Goal: Task Accomplishment & Management: Use online tool/utility

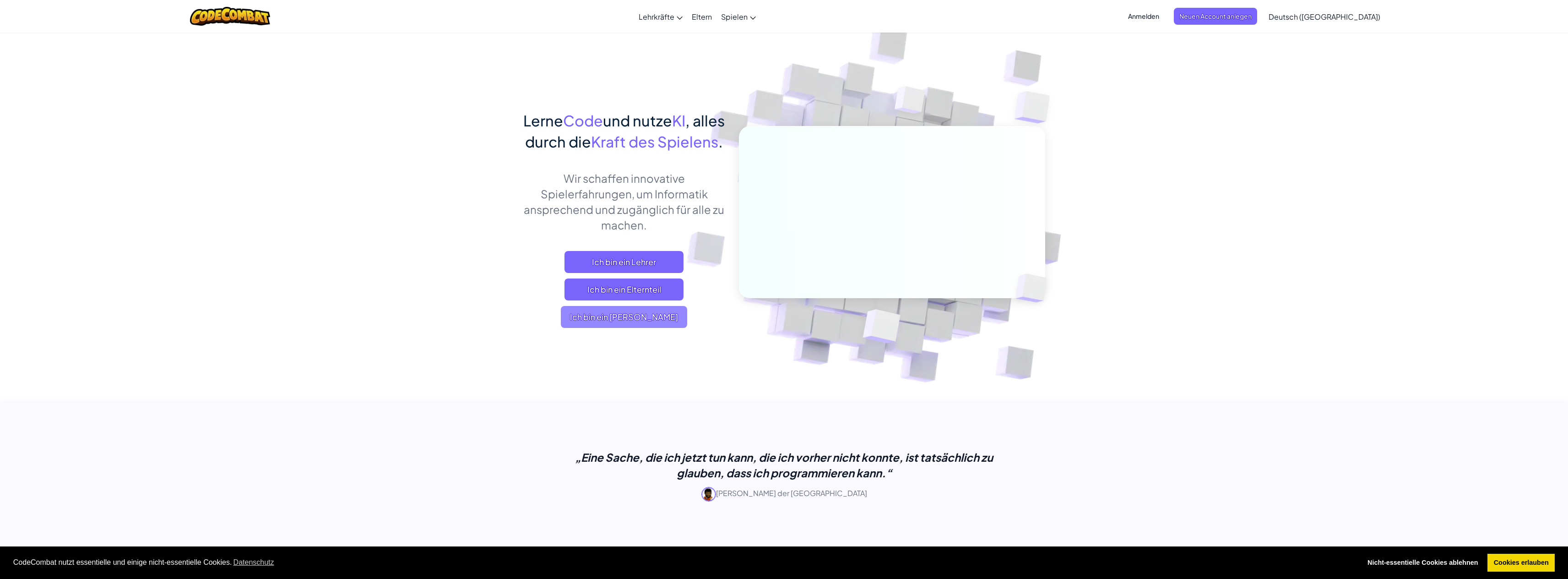
click at [604, 328] on span "Ich bin ein [PERSON_NAME]" at bounding box center [624, 317] width 127 height 22
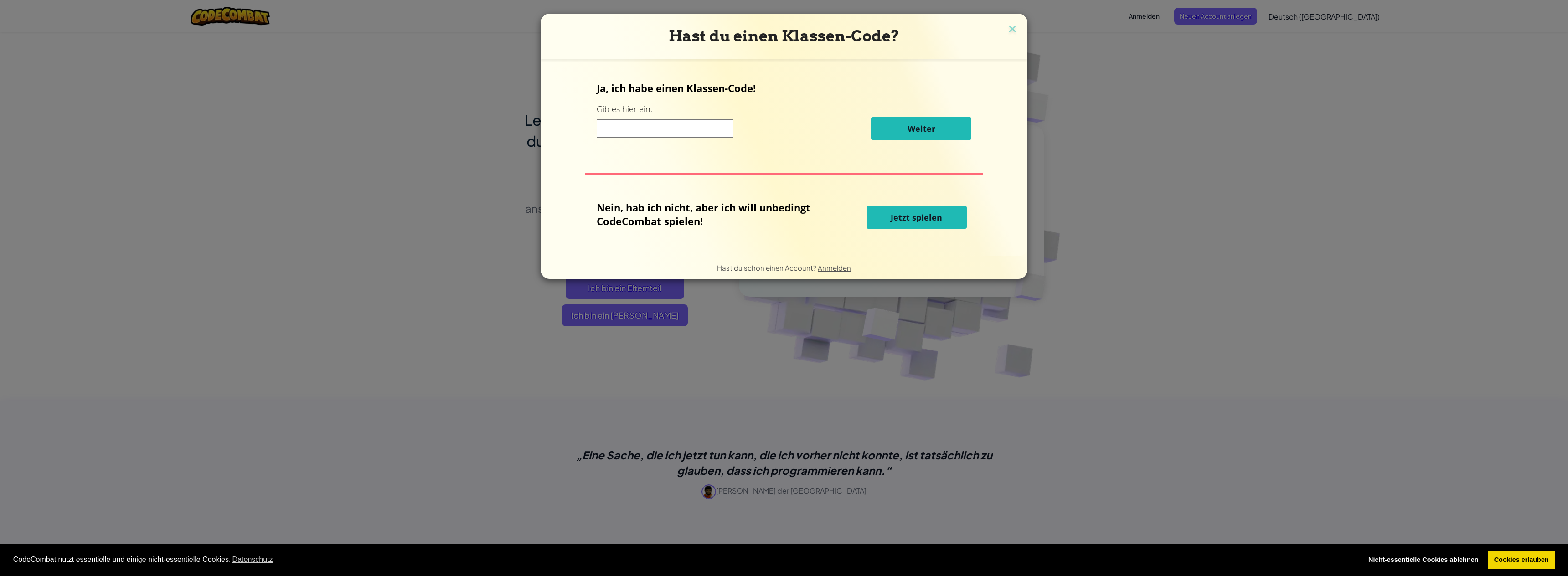
click at [901, 227] on button "Jetzt spielen" at bounding box center [917, 217] width 100 height 23
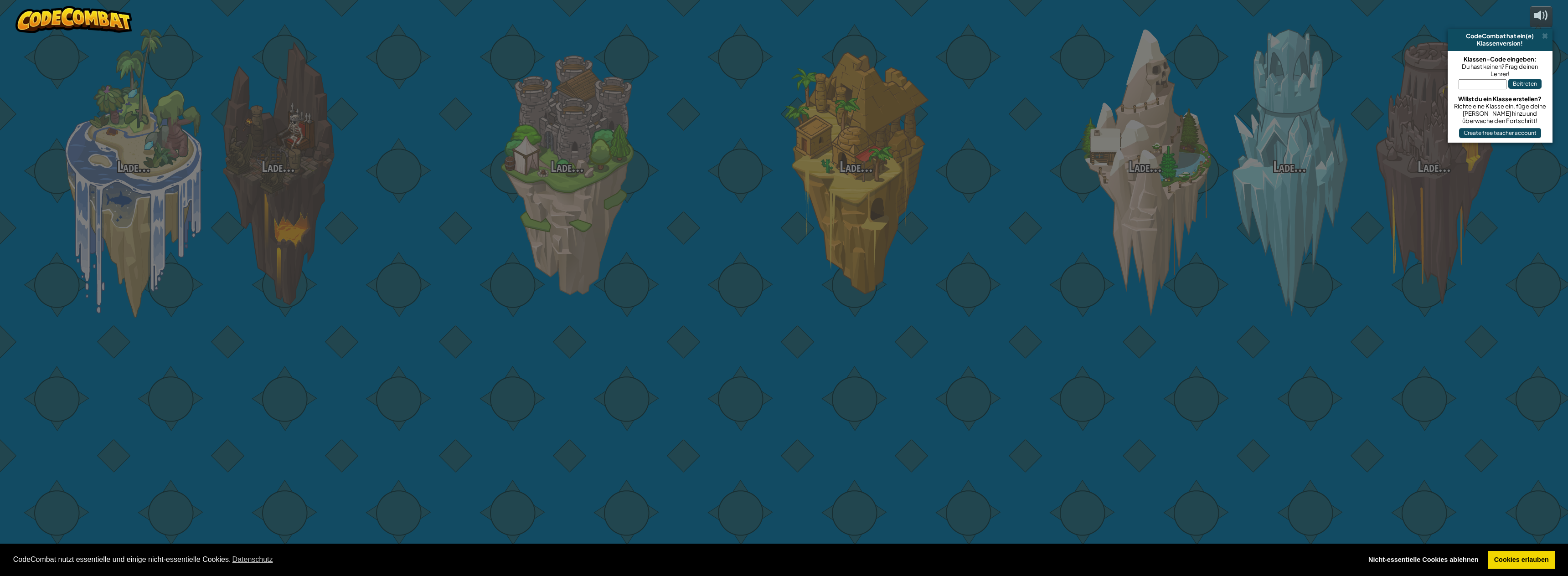
select select "de-DE"
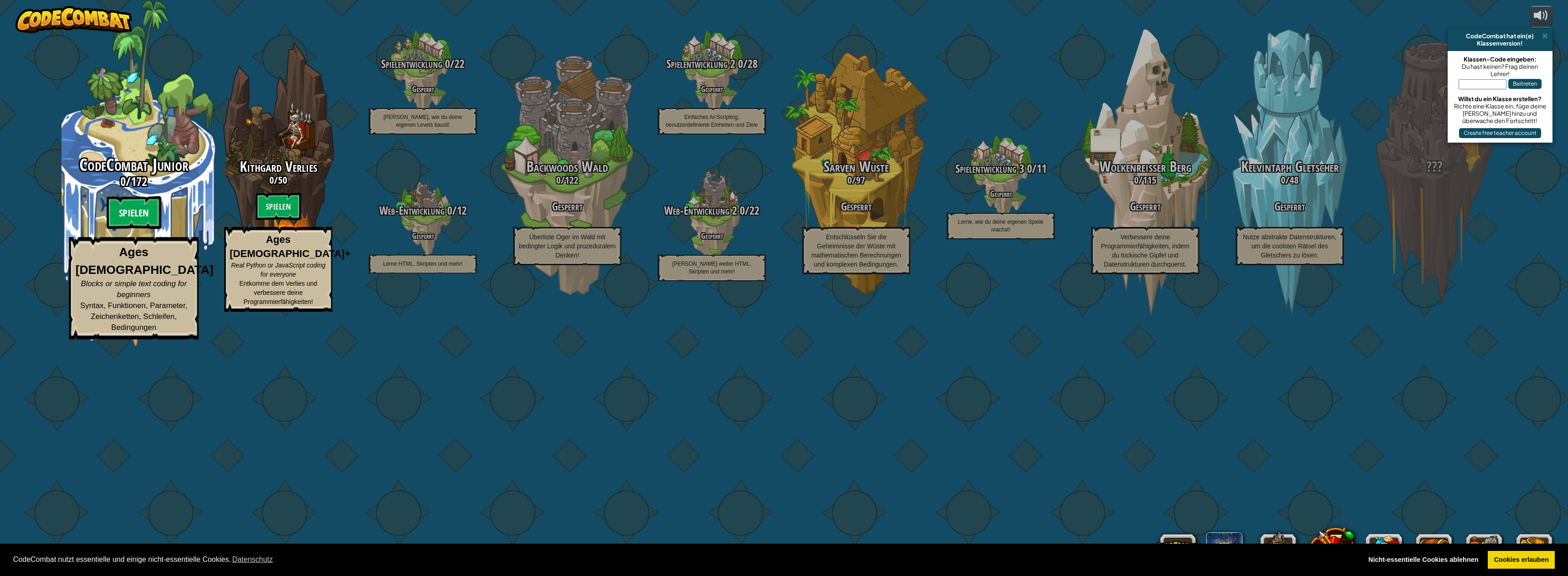
click at [141, 229] on btn "Spielen" at bounding box center [134, 213] width 55 height 33
select select "de-DE"
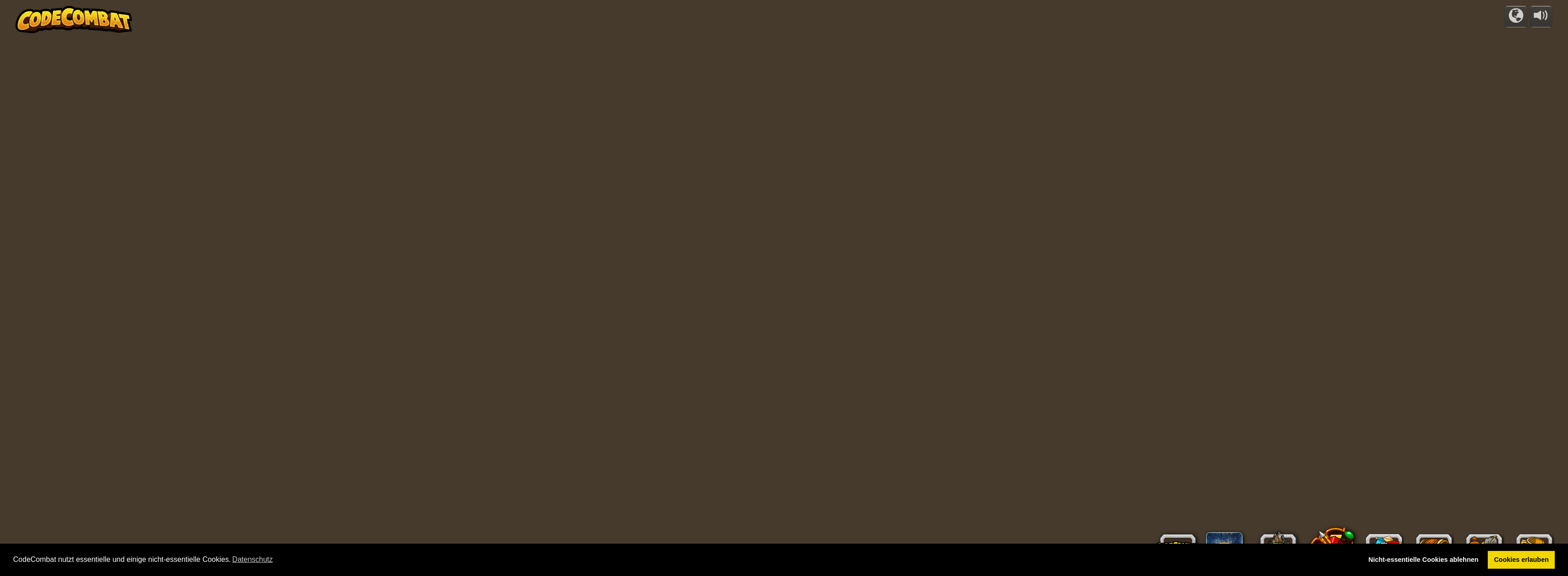
select select "de-DE"
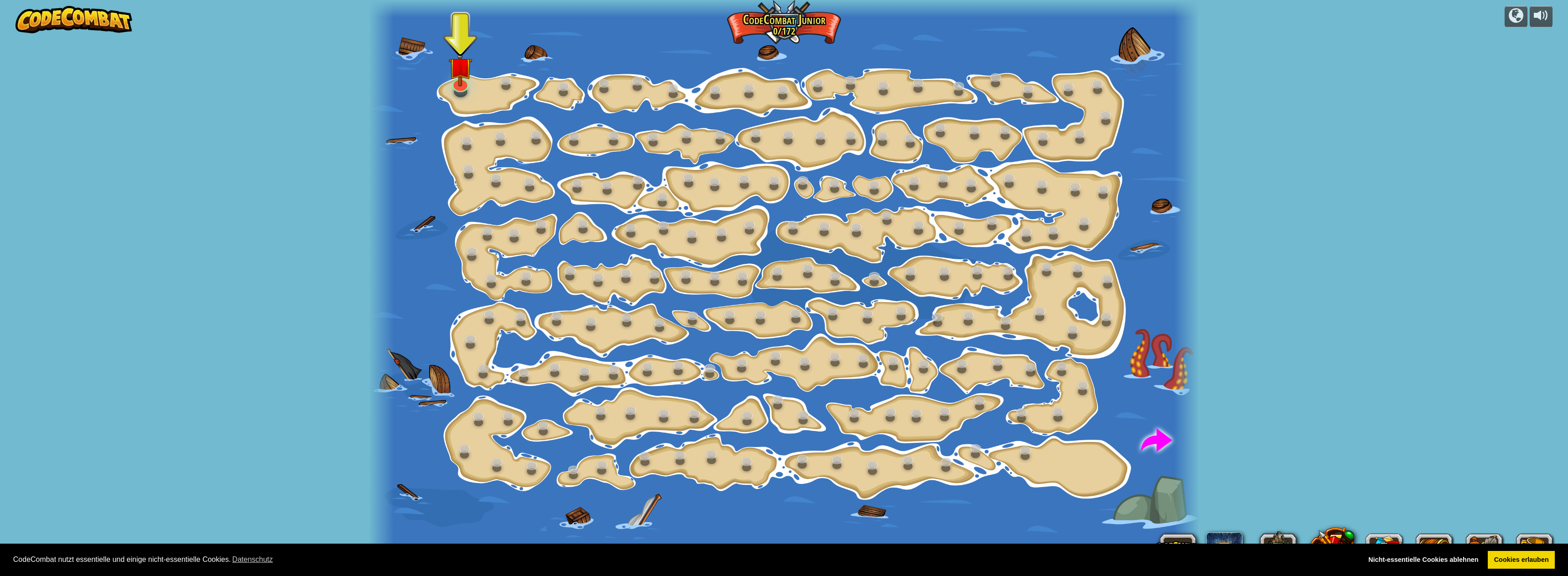
click at [457, 92] on div at bounding box center [461, 91] width 13 height 10
click at [461, 81] on img at bounding box center [461, 57] width 24 height 54
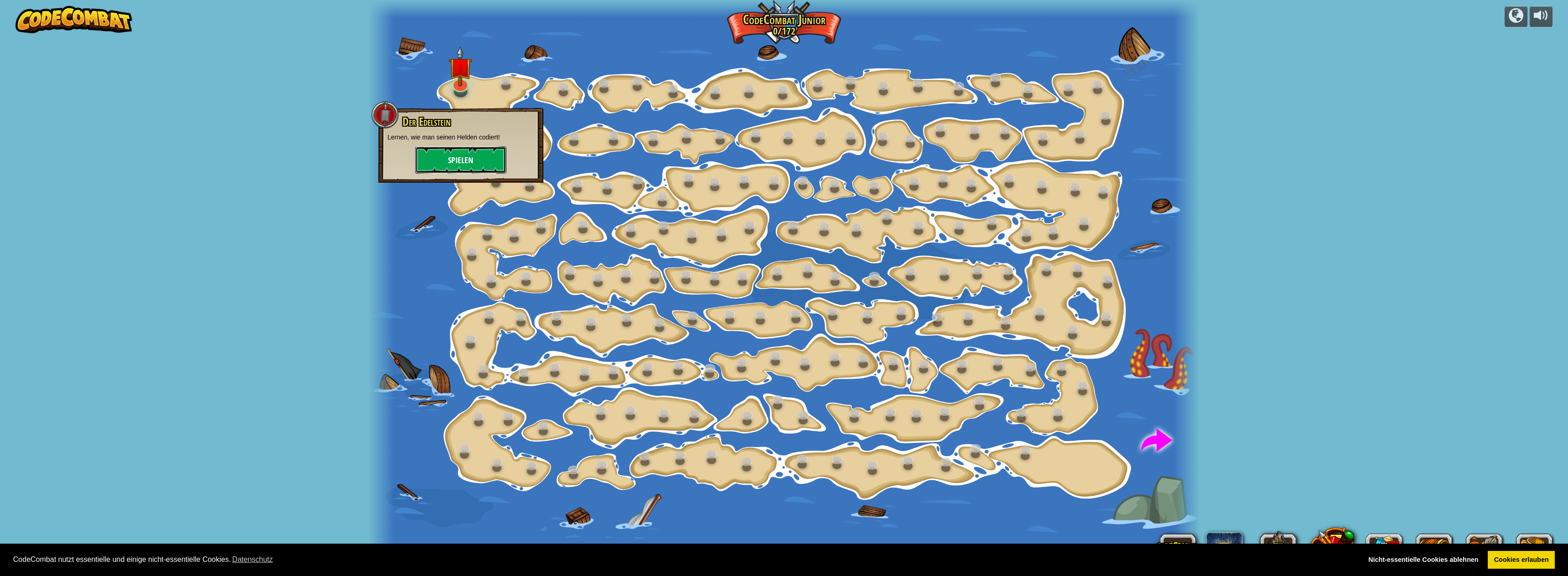
click at [462, 160] on button "Spielen" at bounding box center [461, 159] width 91 height 27
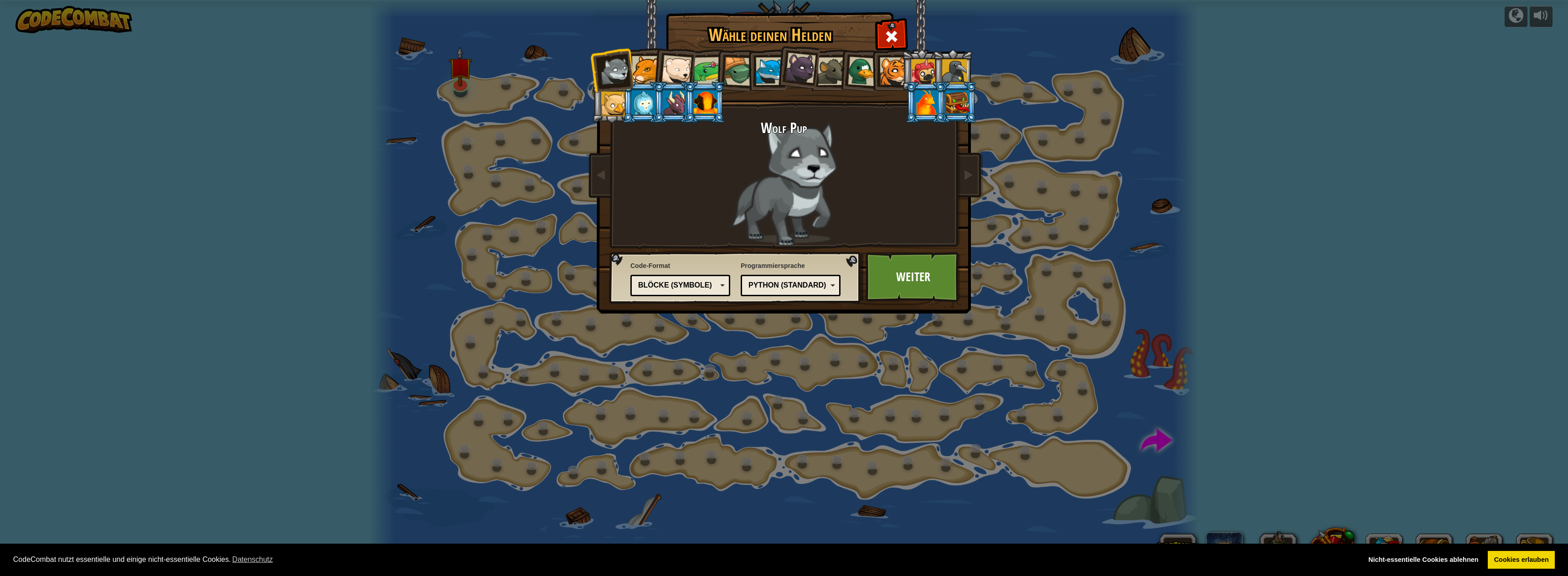
click at [765, 283] on div "Python (Standard)" at bounding box center [788, 285] width 79 height 10
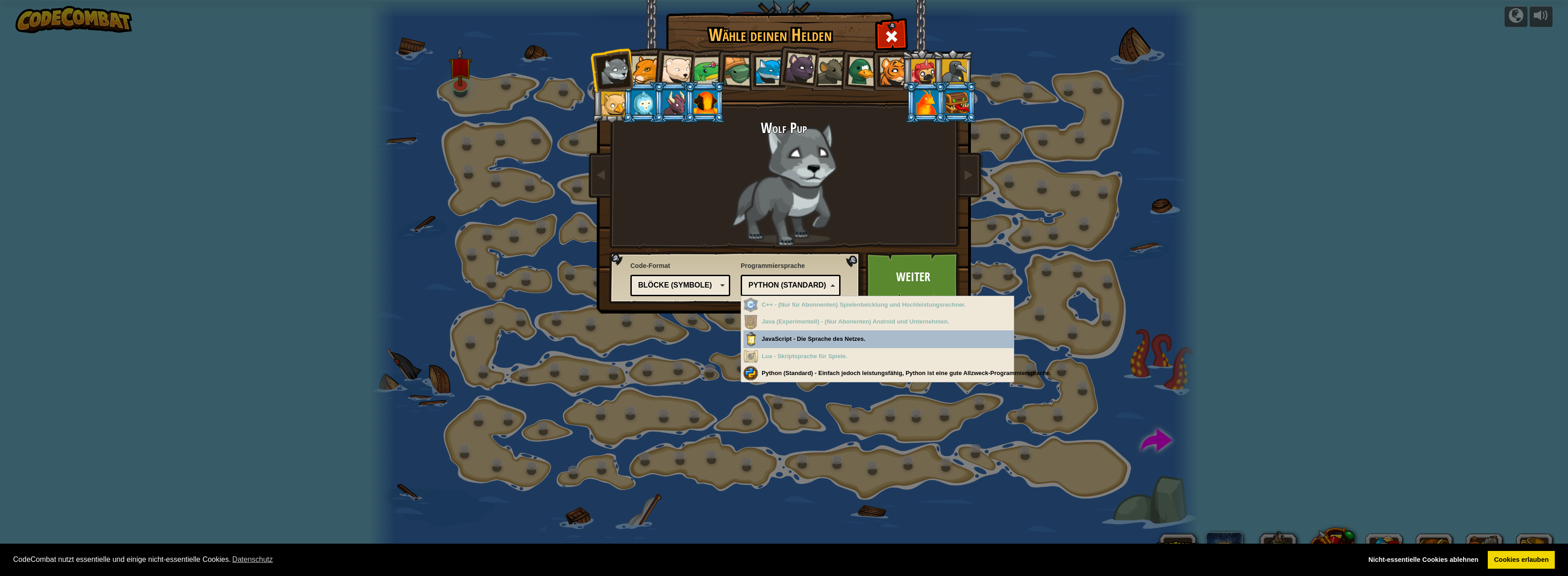
click at [712, 287] on div "Blöcke (Symbole)" at bounding box center [677, 285] width 79 height 10
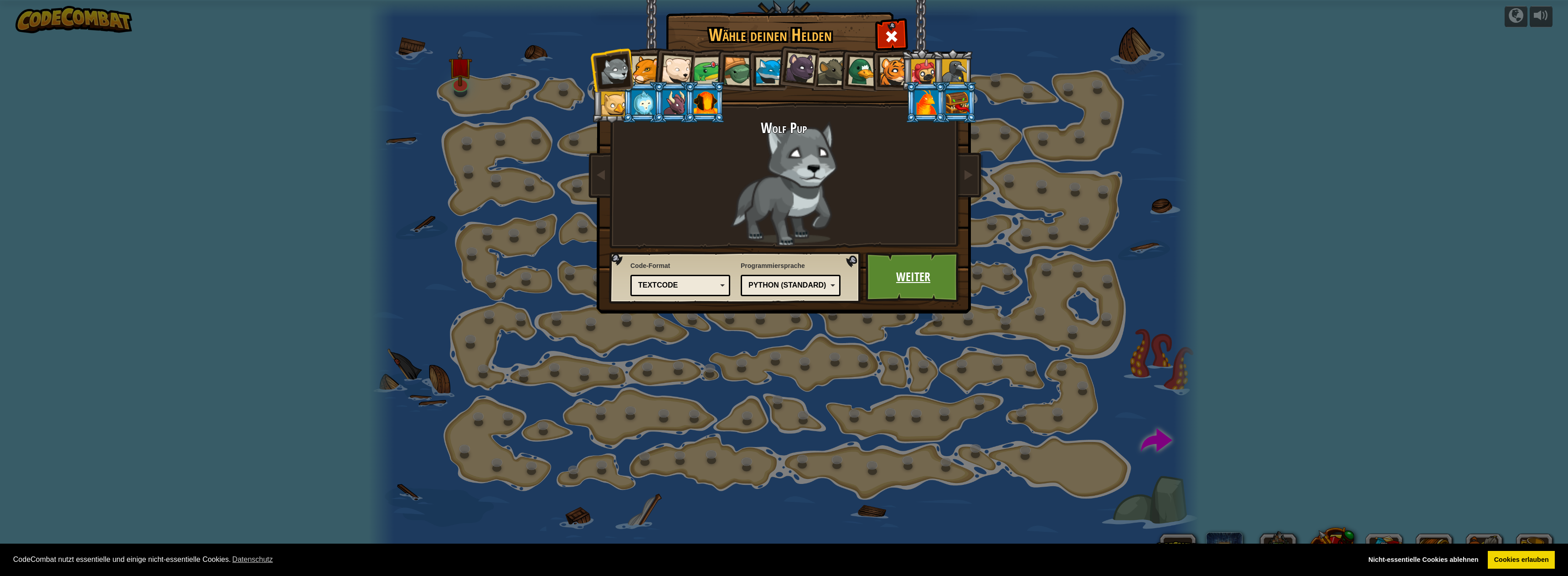
click at [905, 284] on link "Weiter" at bounding box center [913, 277] width 96 height 50
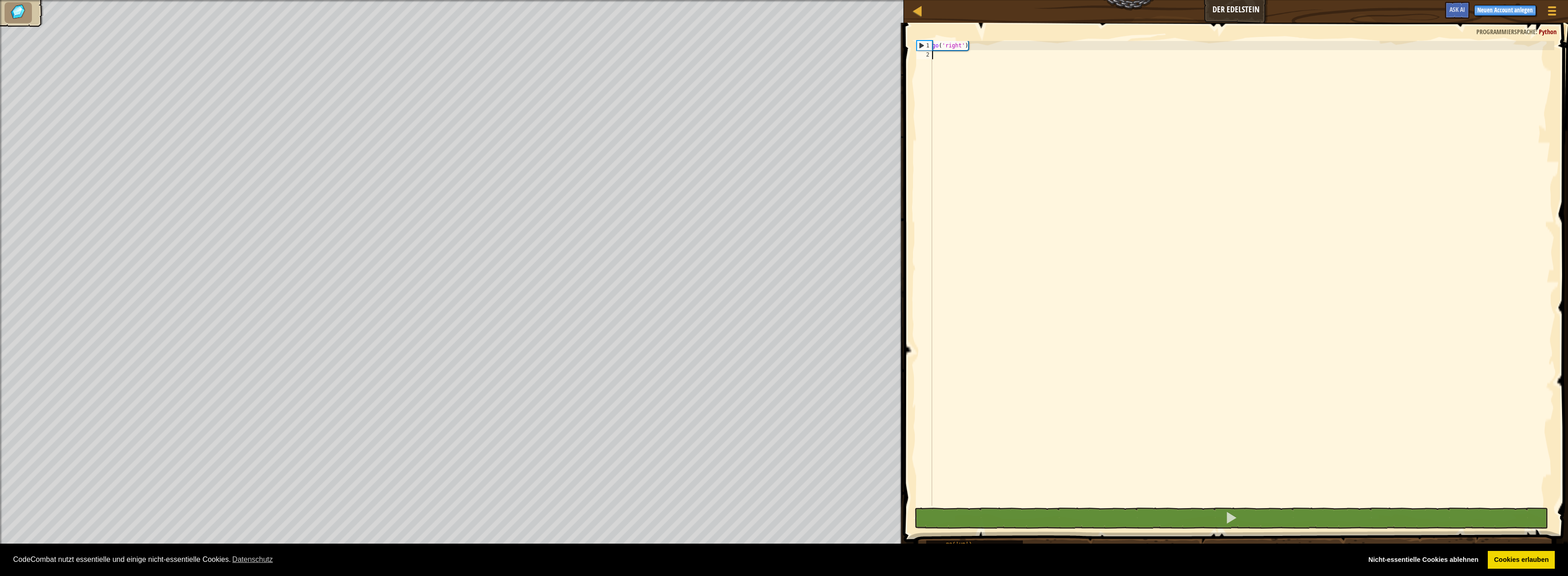
click at [978, 63] on div "go ( 'right' )" at bounding box center [1242, 282] width 624 height 483
type textarea "l"
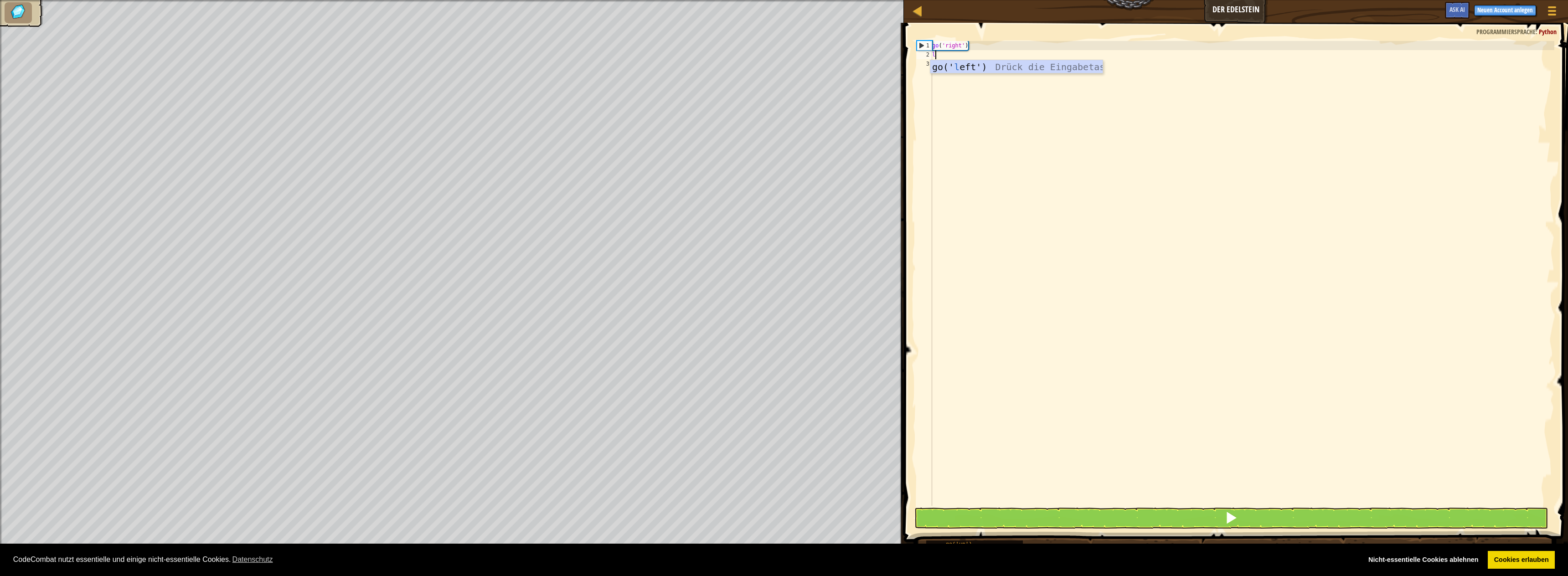
scroll to position [4, 0]
type textarea "go"
type textarea "go('r"
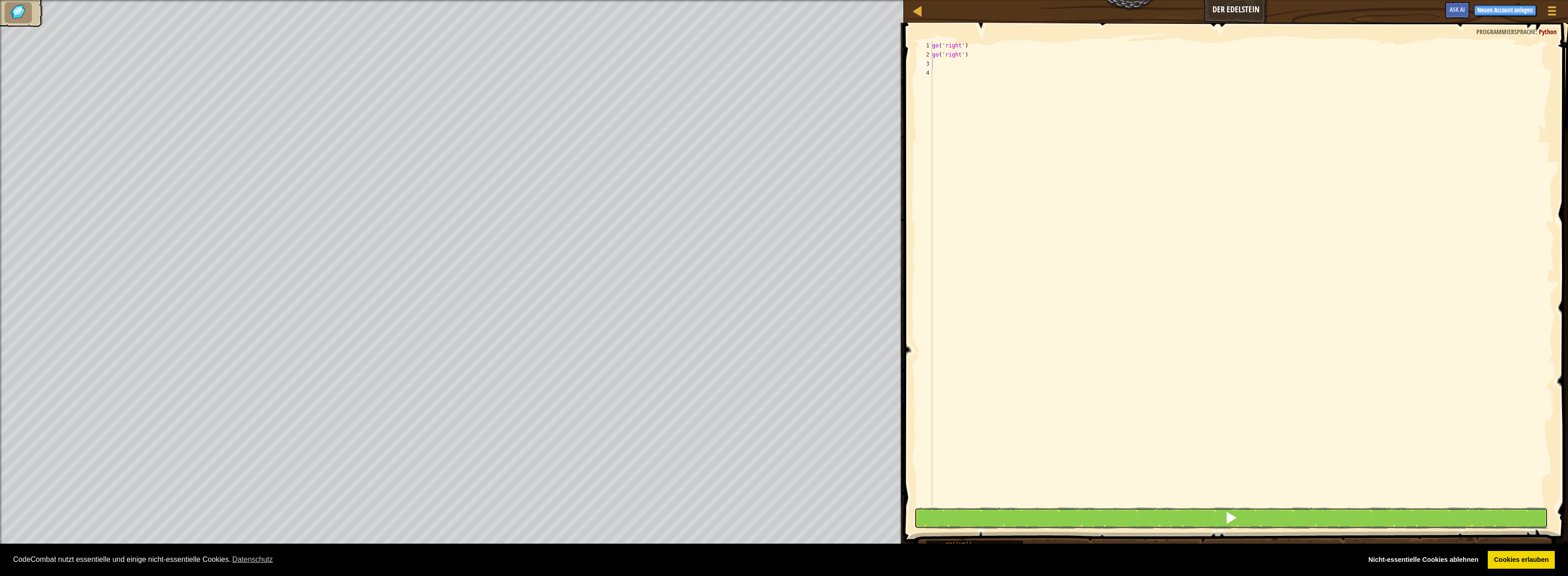
click at [1213, 514] on button at bounding box center [1231, 518] width 634 height 21
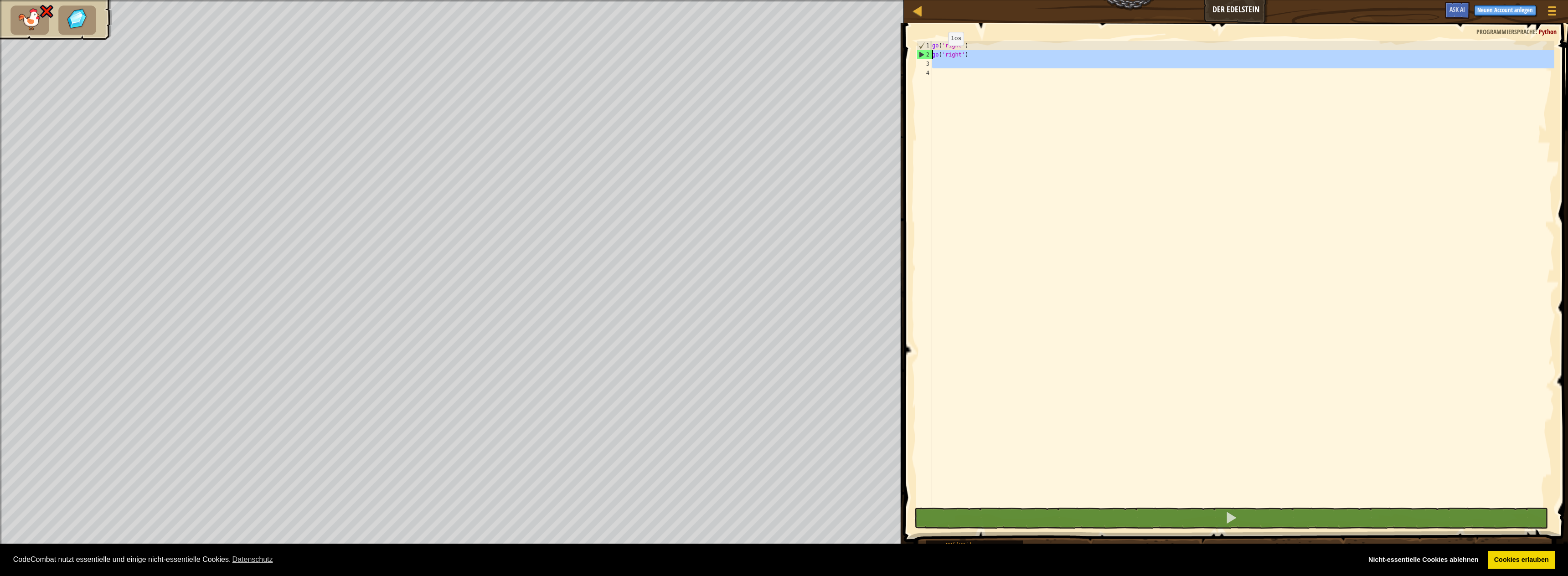
drag, startPoint x: 973, startPoint y: 68, endPoint x: 919, endPoint y: 58, distance: 54.9
click at [919, 58] on div "1 2 3 4 go ( 'right' ) go ( 'right' ) ההההההההההההההההההההההההההההההההההההההההה…" at bounding box center [1234, 273] width 640 height 465
type textarea "go('right')"
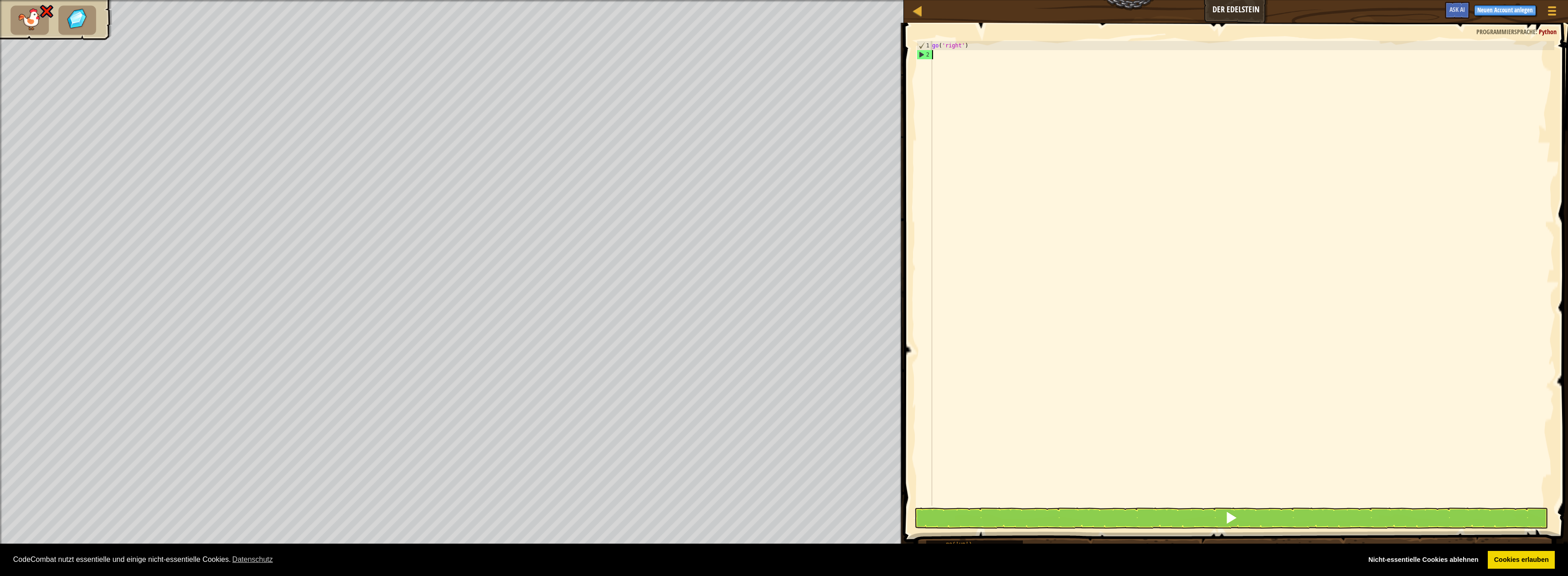
type textarea "go('right')"
click at [1209, 518] on button at bounding box center [1231, 518] width 634 height 21
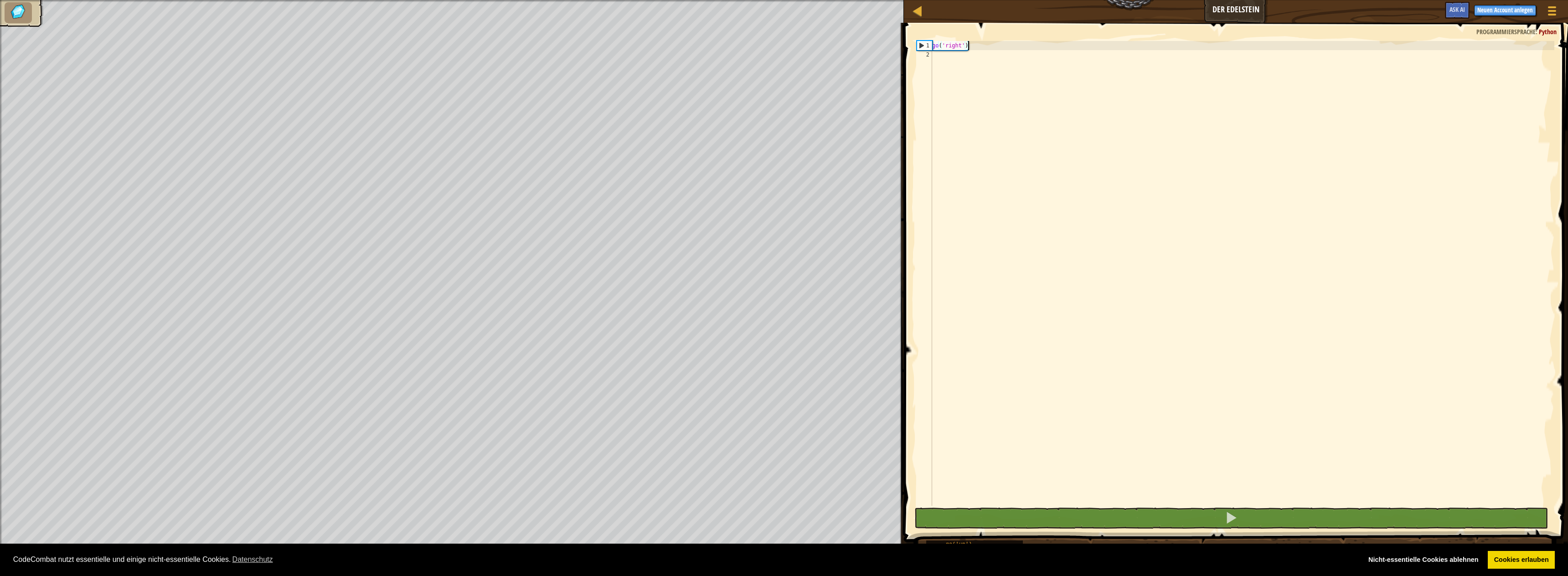
click at [1021, 44] on div "go ( 'right' )" at bounding box center [1242, 282] width 624 height 483
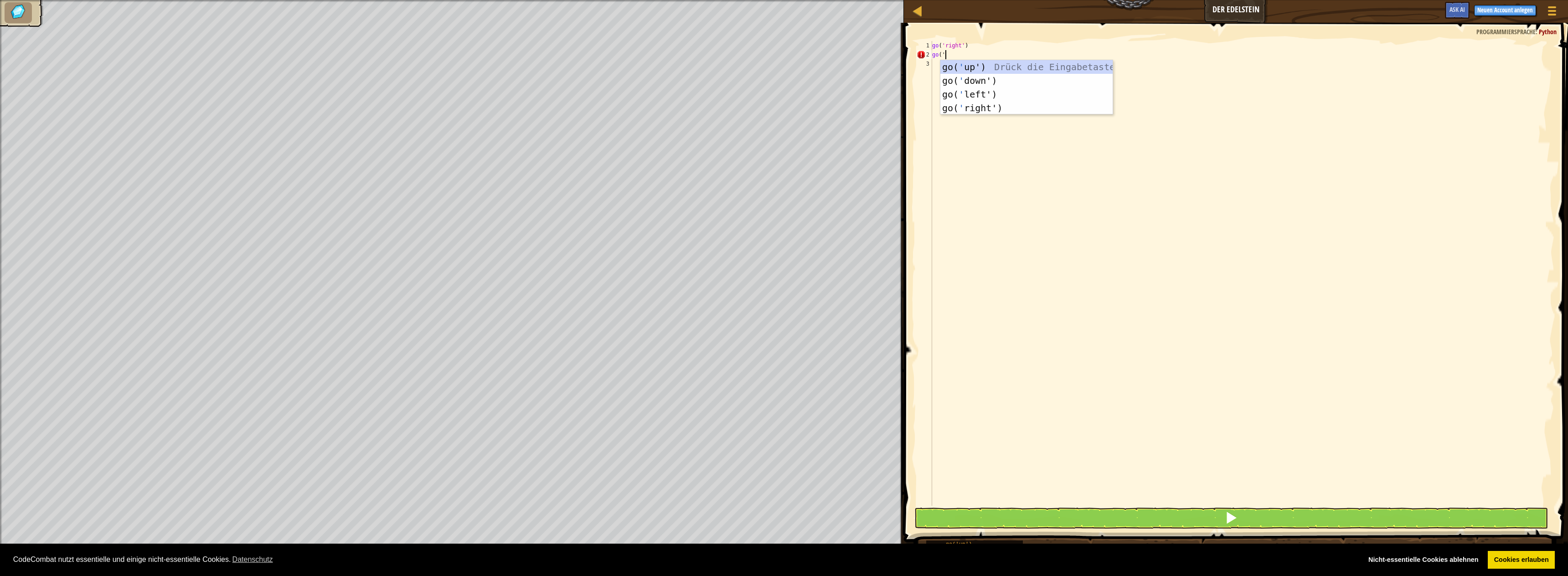
type textarea "go('do"
type textarea "go"
click at [1124, 527] on button at bounding box center [1231, 518] width 634 height 21
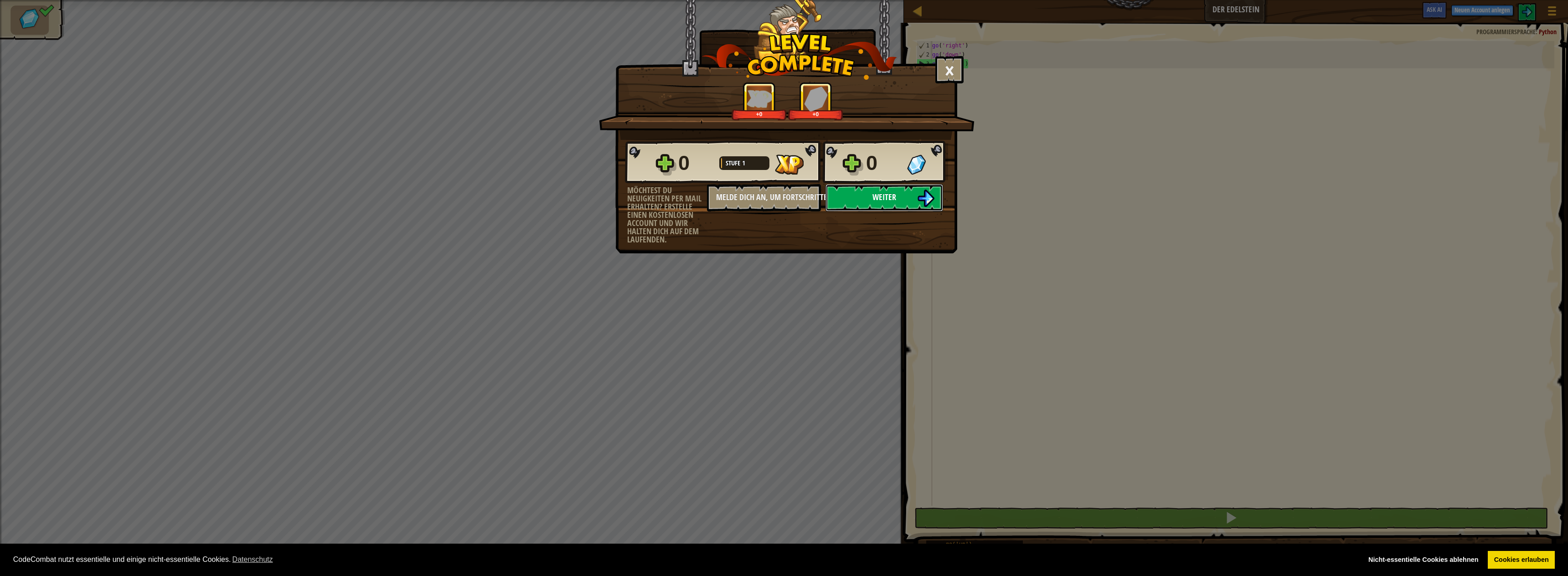
click at [908, 198] on button "Weiter" at bounding box center [884, 198] width 117 height 27
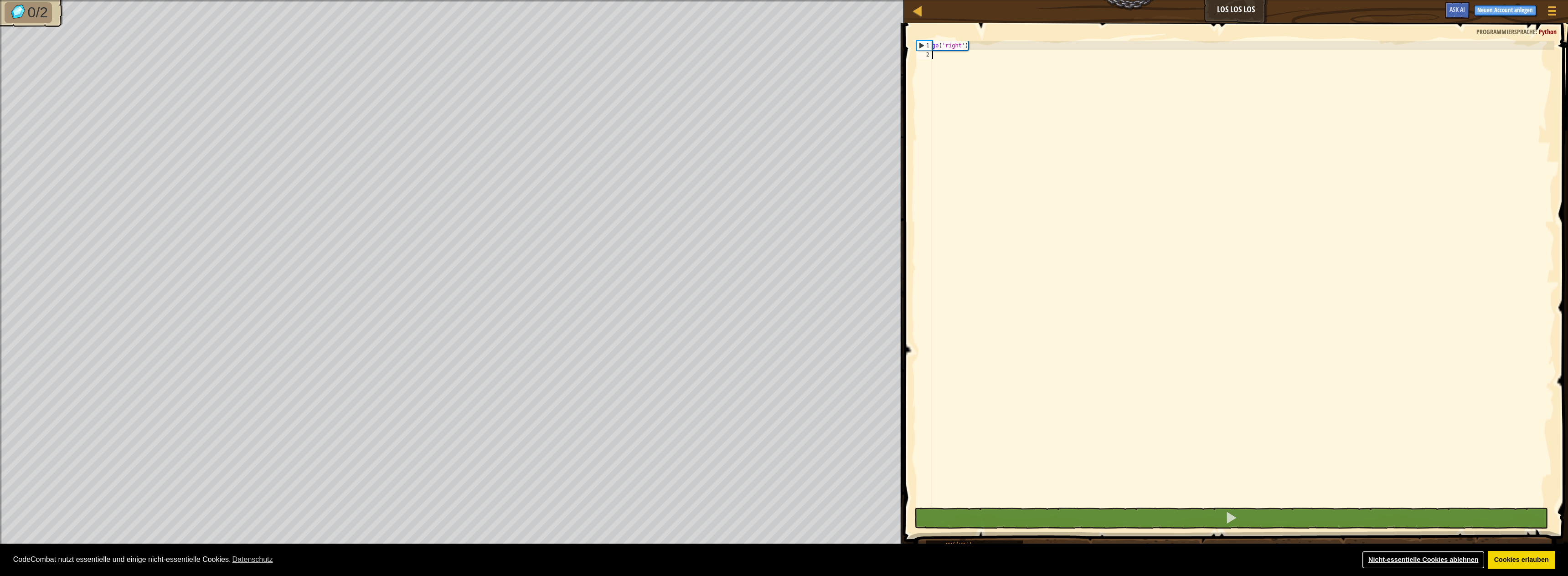
click at [1442, 563] on link "Nicht-essentielle Cookies ablehnen" at bounding box center [1423, 560] width 122 height 18
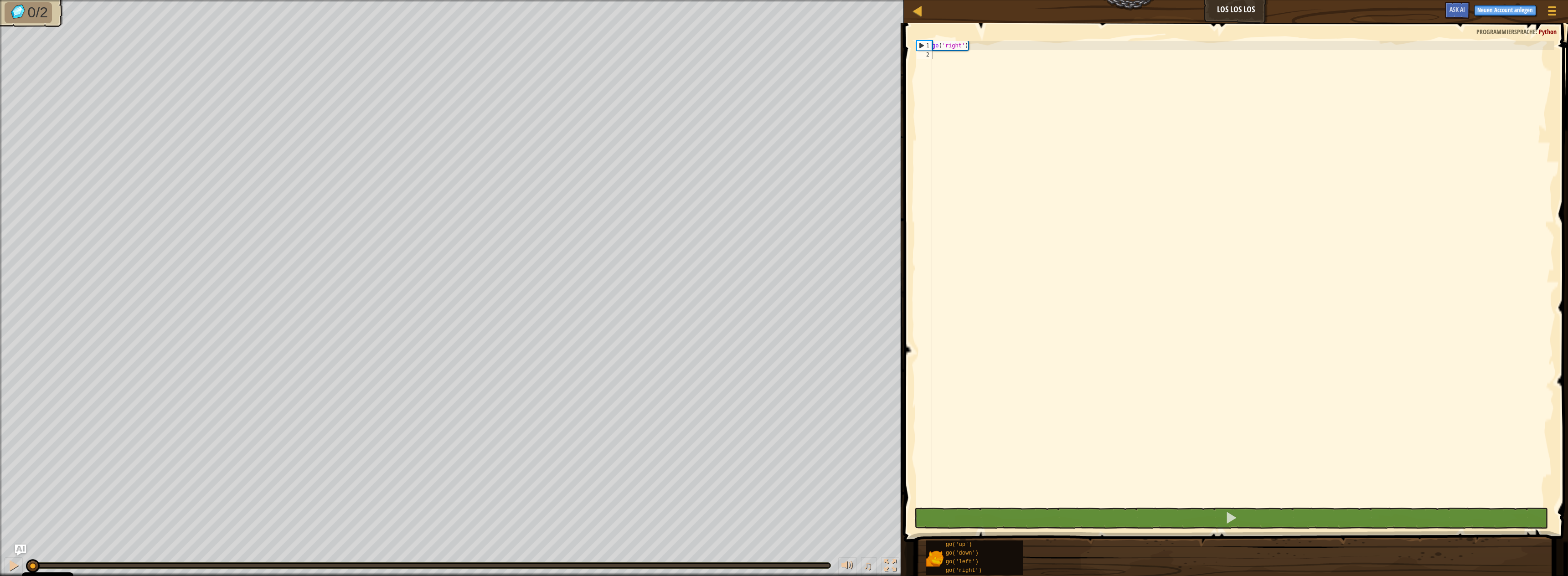
click at [1166, 182] on div "go ( 'right' )" at bounding box center [1242, 282] width 624 height 483
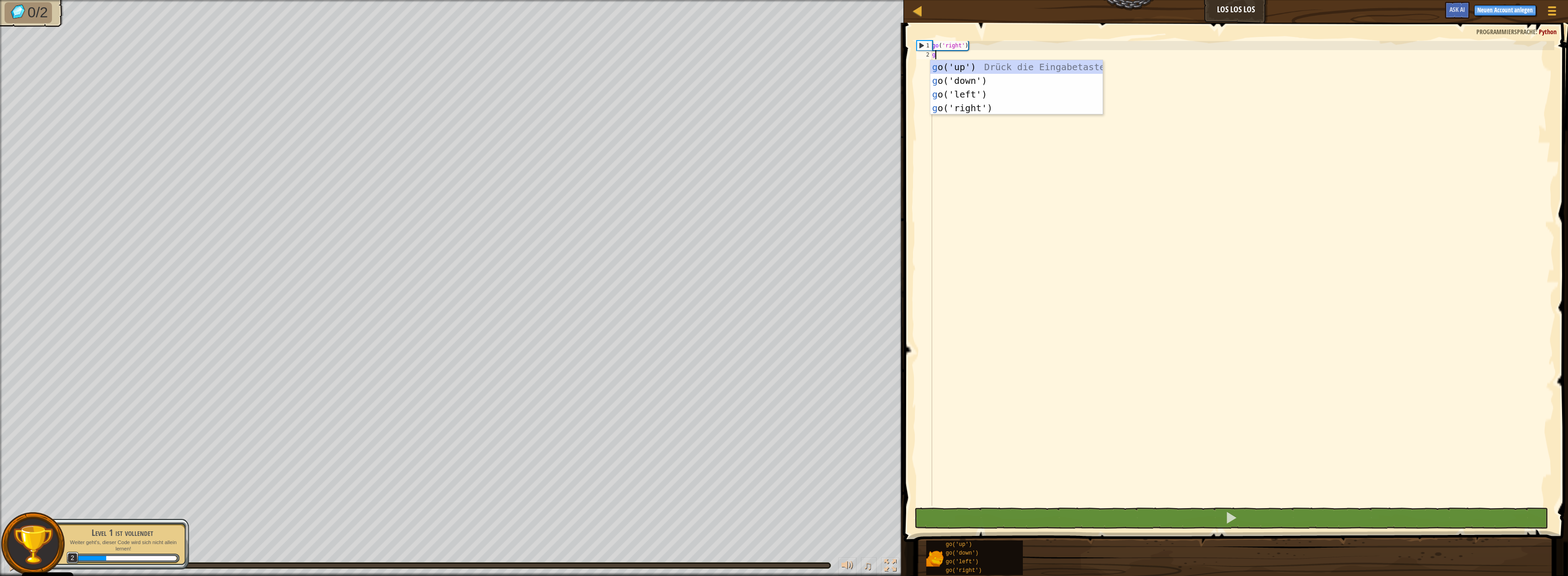
scroll to position [4, 0]
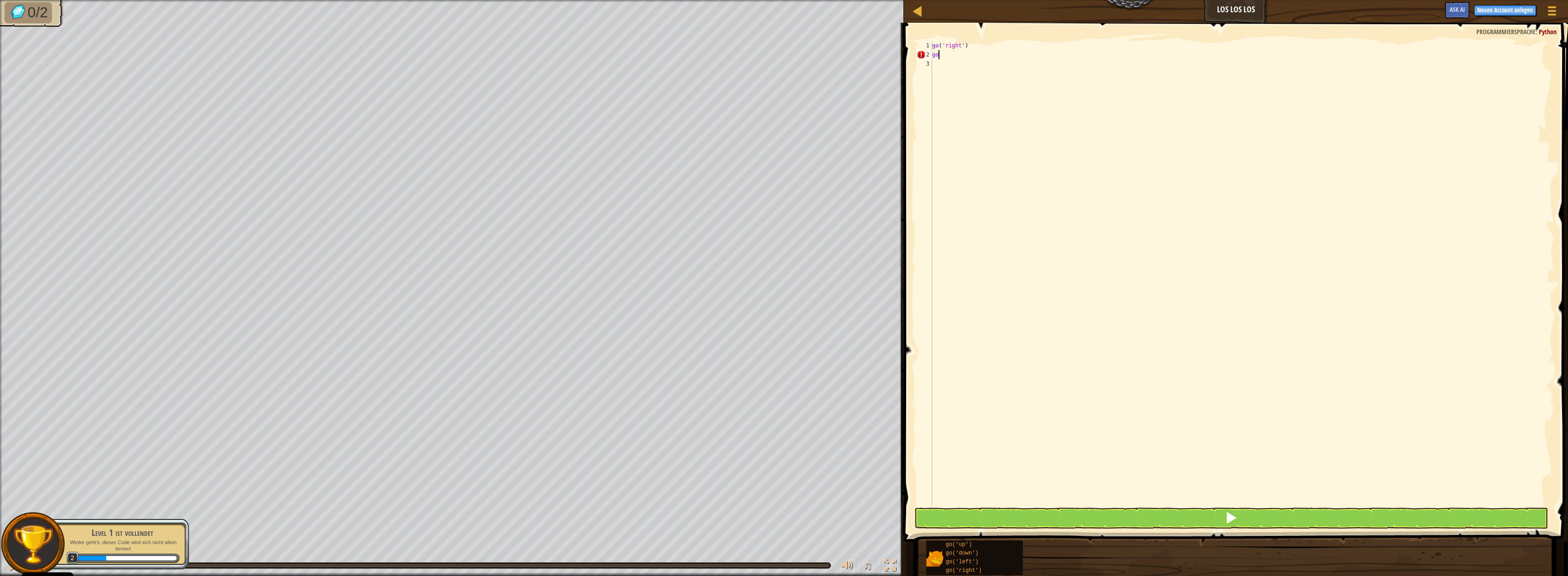
type textarea "g"
type textarea "go"
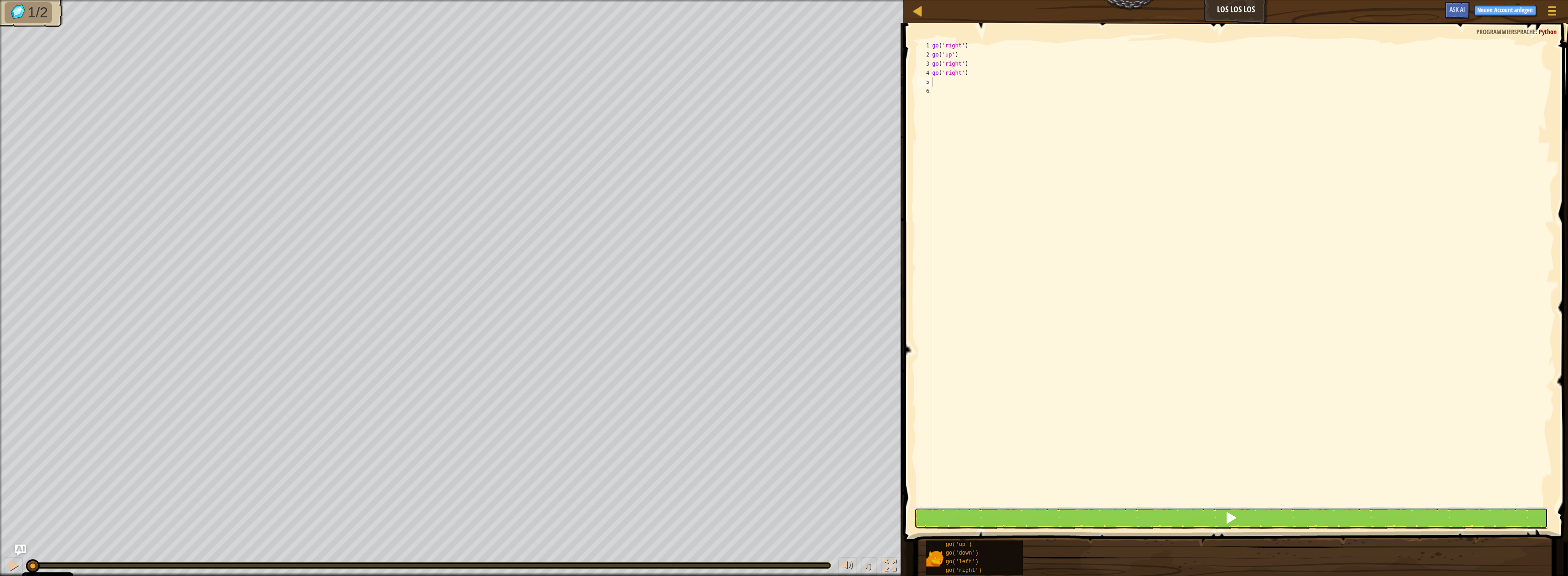
drag, startPoint x: 1261, startPoint y: 522, endPoint x: 1261, endPoint y: 515, distance: 7.0
click at [1261, 522] on button at bounding box center [1231, 518] width 634 height 21
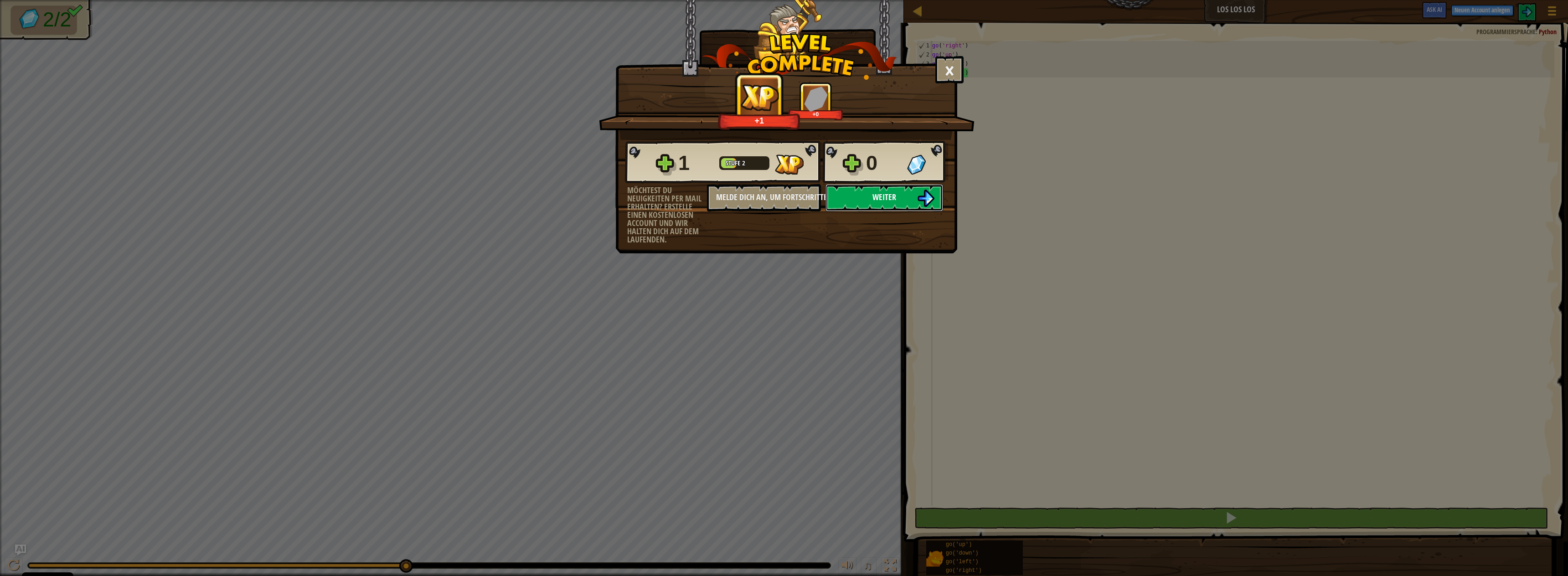
click at [901, 201] on button "Weiter" at bounding box center [884, 198] width 117 height 27
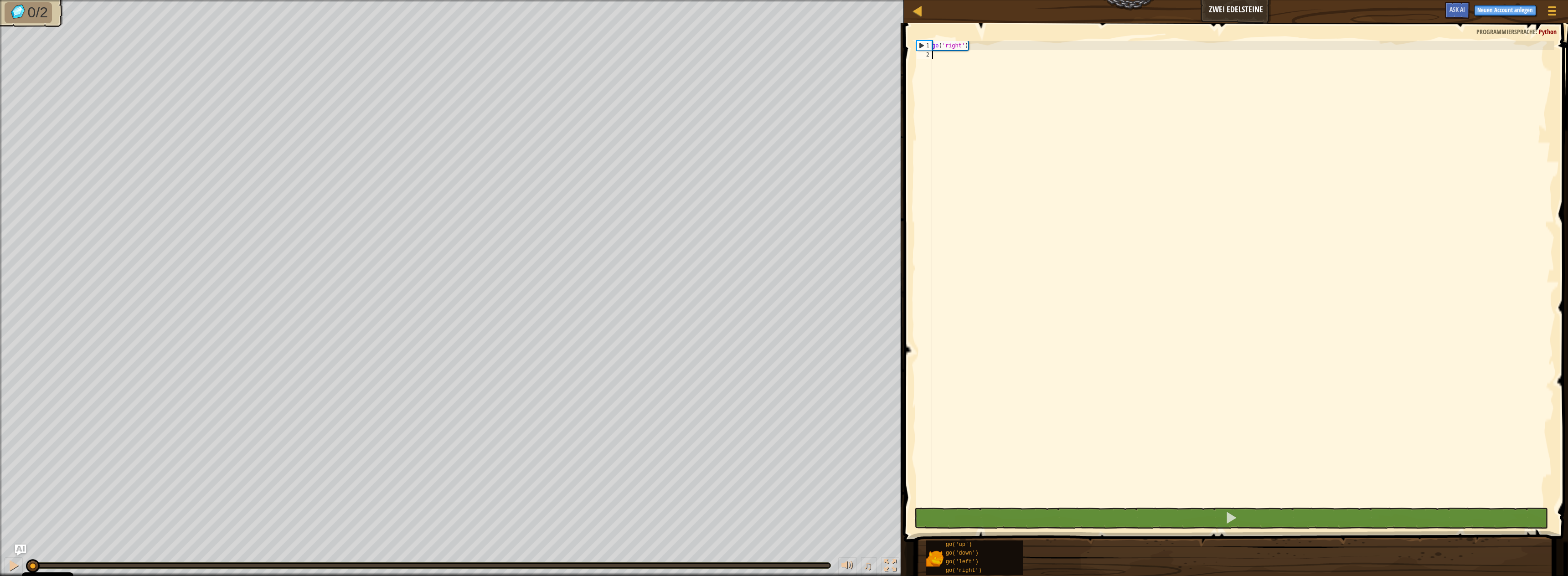
scroll to position [4, 0]
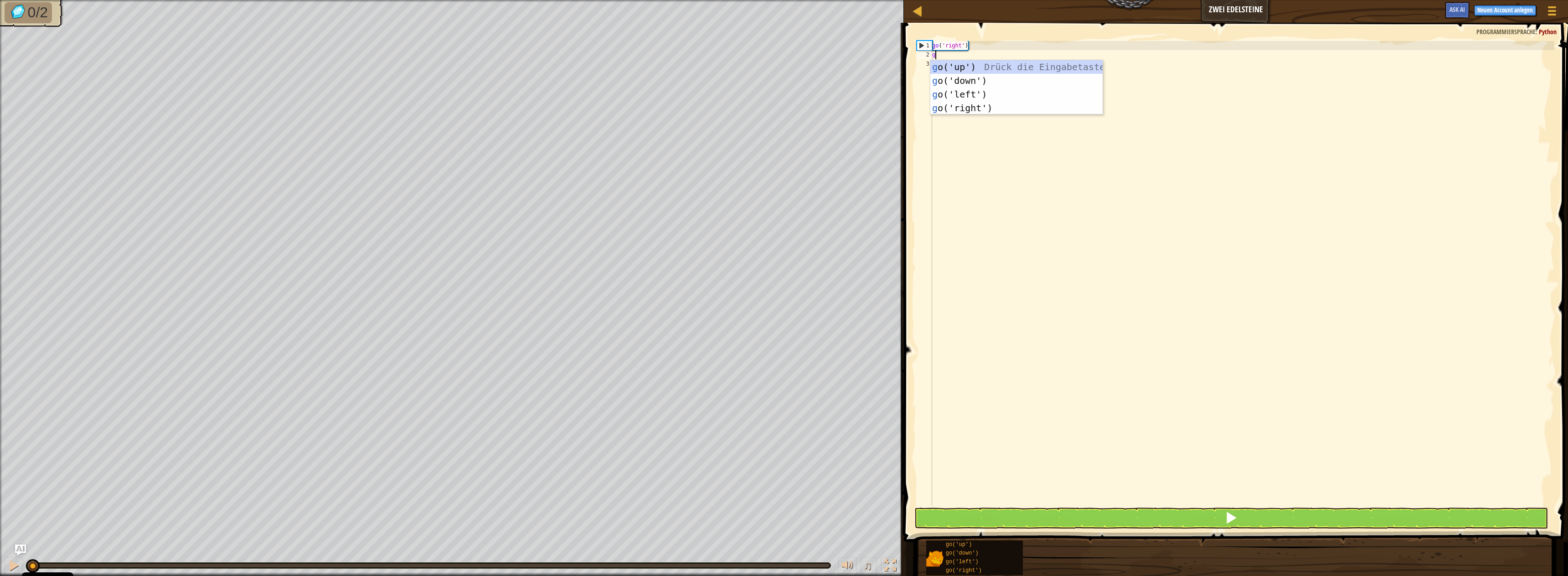
type textarea "go"
type textarea "godo"
type textarea "go"
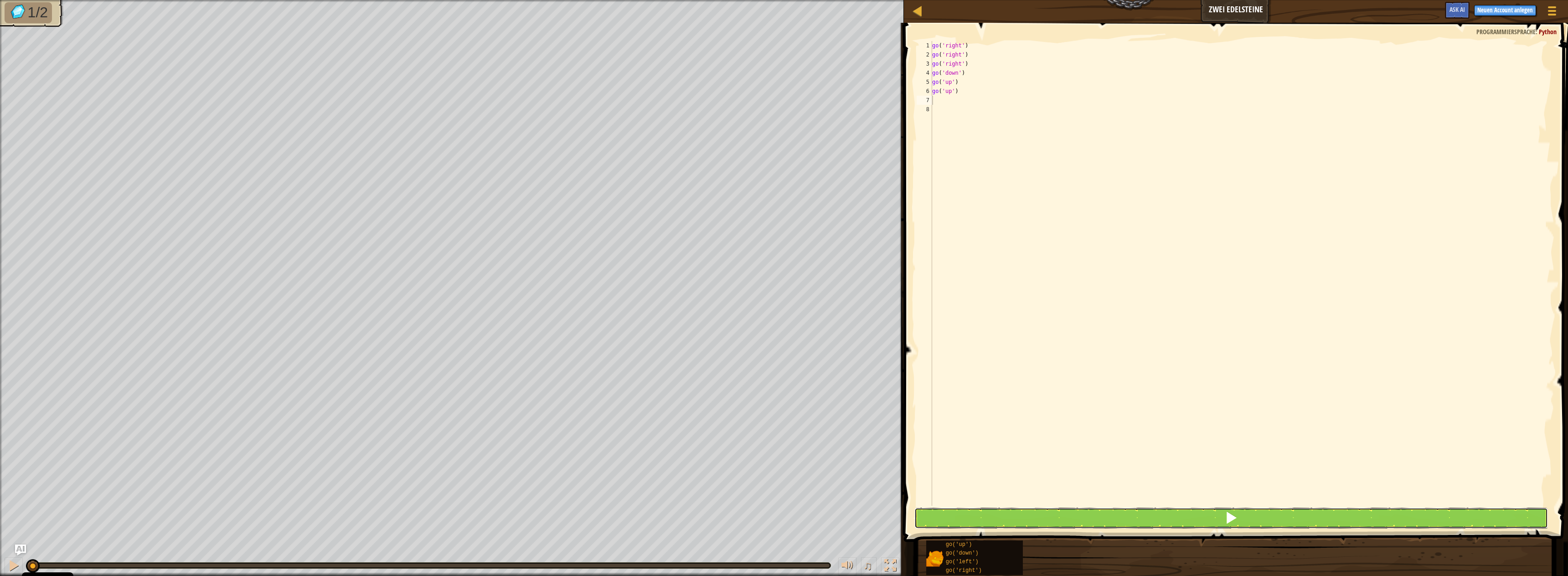
click at [1065, 512] on button at bounding box center [1231, 518] width 634 height 21
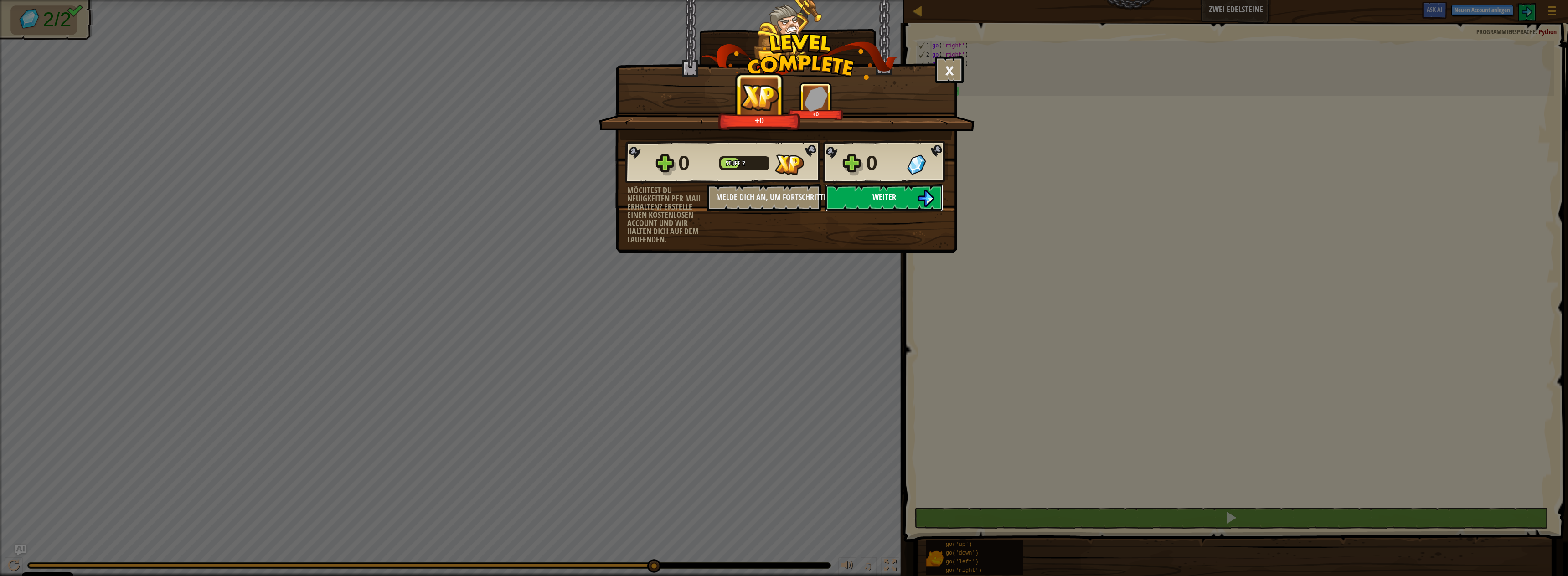
click at [920, 190] on img at bounding box center [926, 198] width 17 height 17
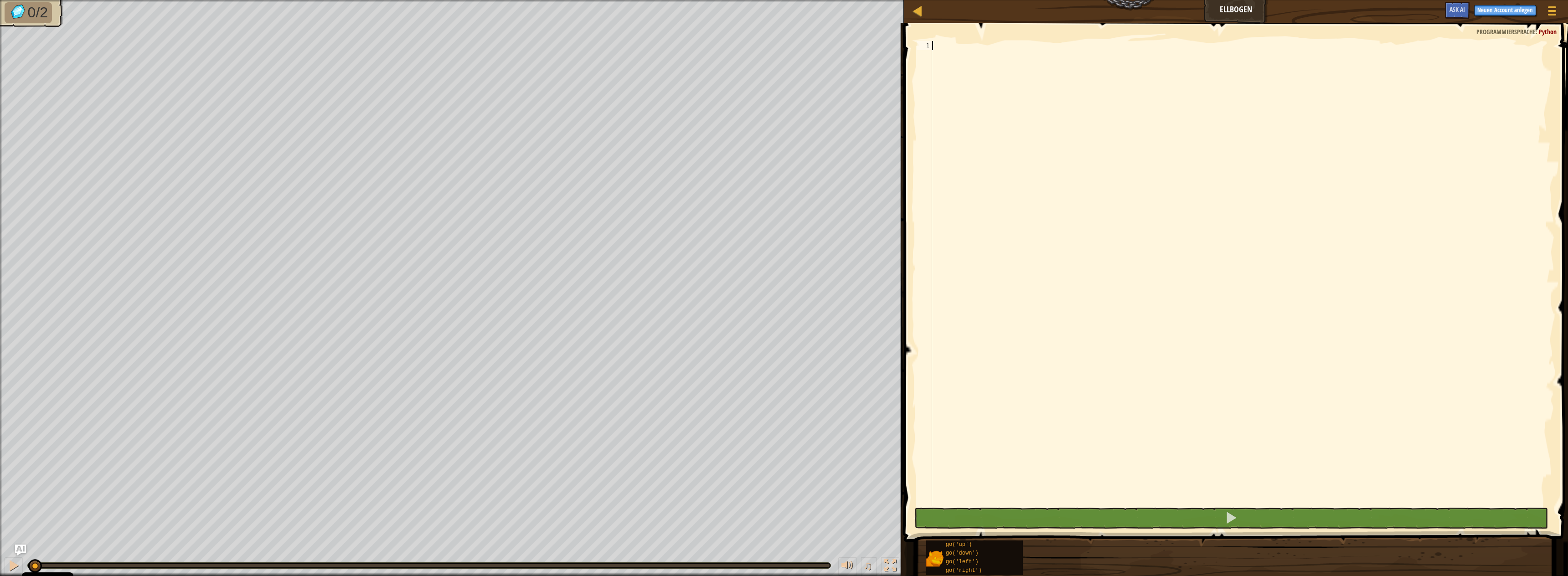
scroll to position [4, 0]
type textarea "go"
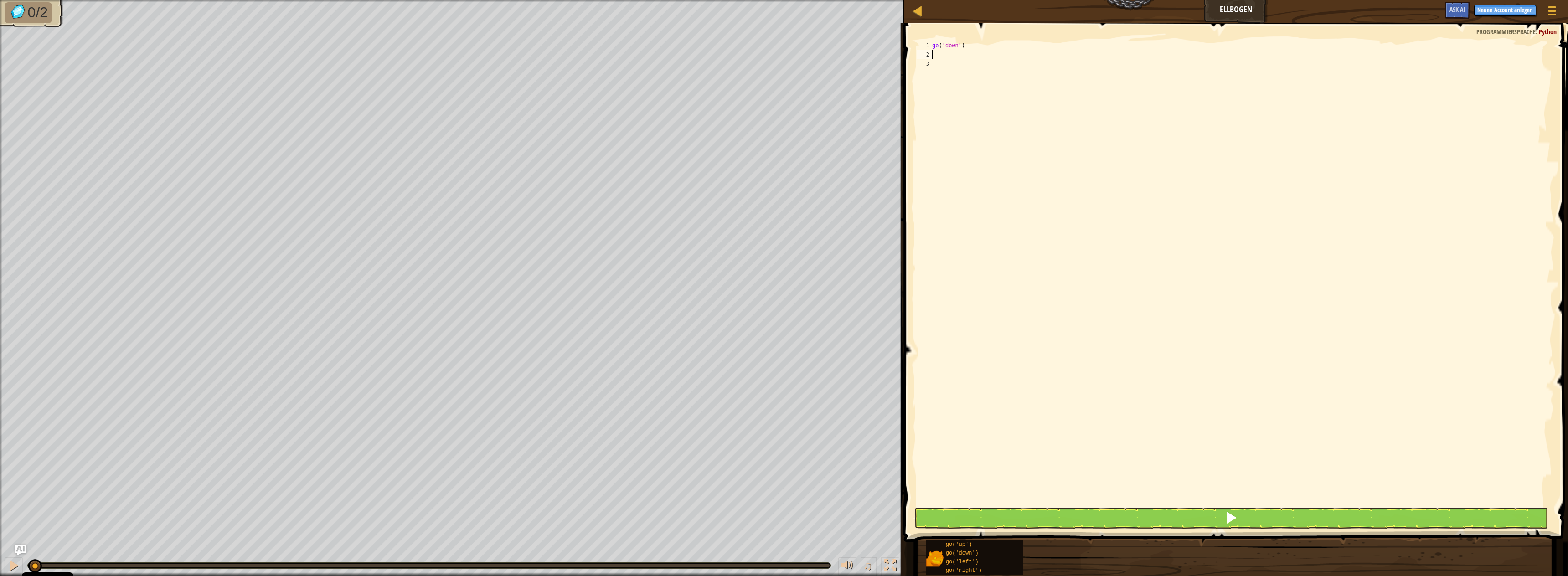
type textarea "go"
type textarea "gole"
click at [962, 521] on button at bounding box center [1231, 518] width 634 height 21
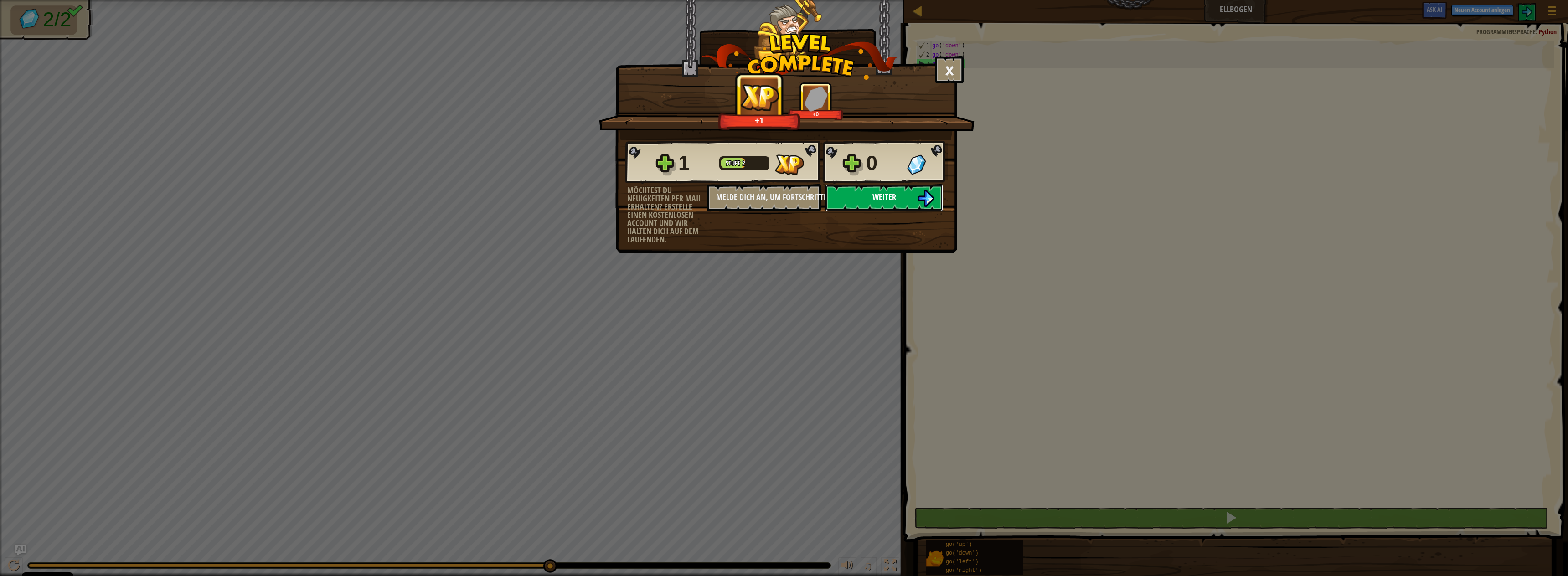
click at [906, 200] on button "Weiter" at bounding box center [884, 198] width 117 height 27
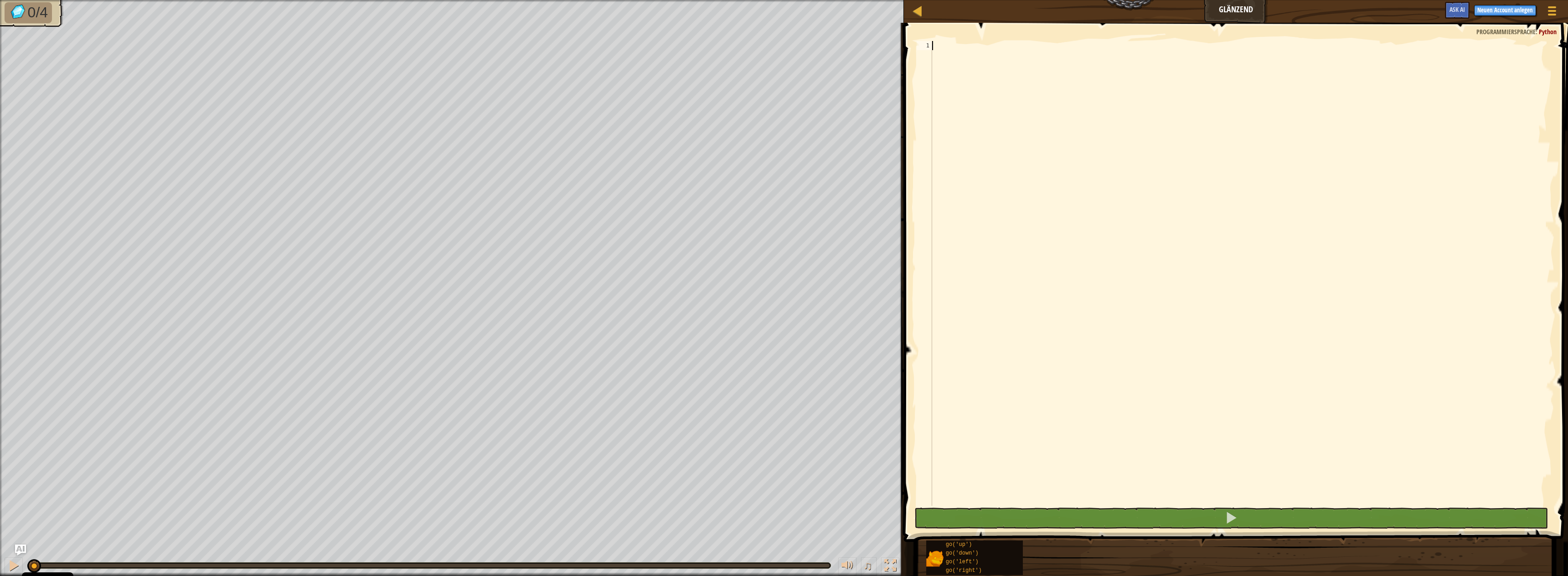
click at [1055, 159] on div at bounding box center [1260, 282] width 660 height 483
type textarea "go"
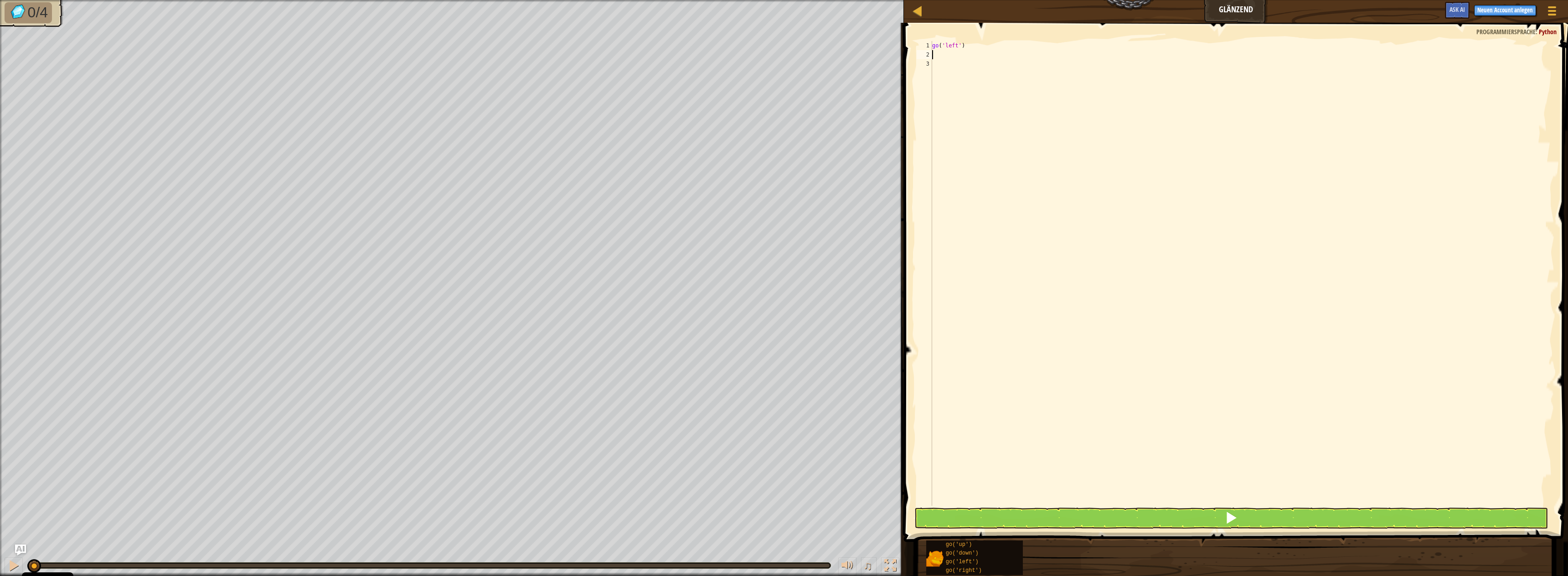
type textarea "go"
type textarea "[DEMOGRAPHIC_DATA]"
type textarea "gor"
click at [1096, 514] on button at bounding box center [1231, 518] width 634 height 21
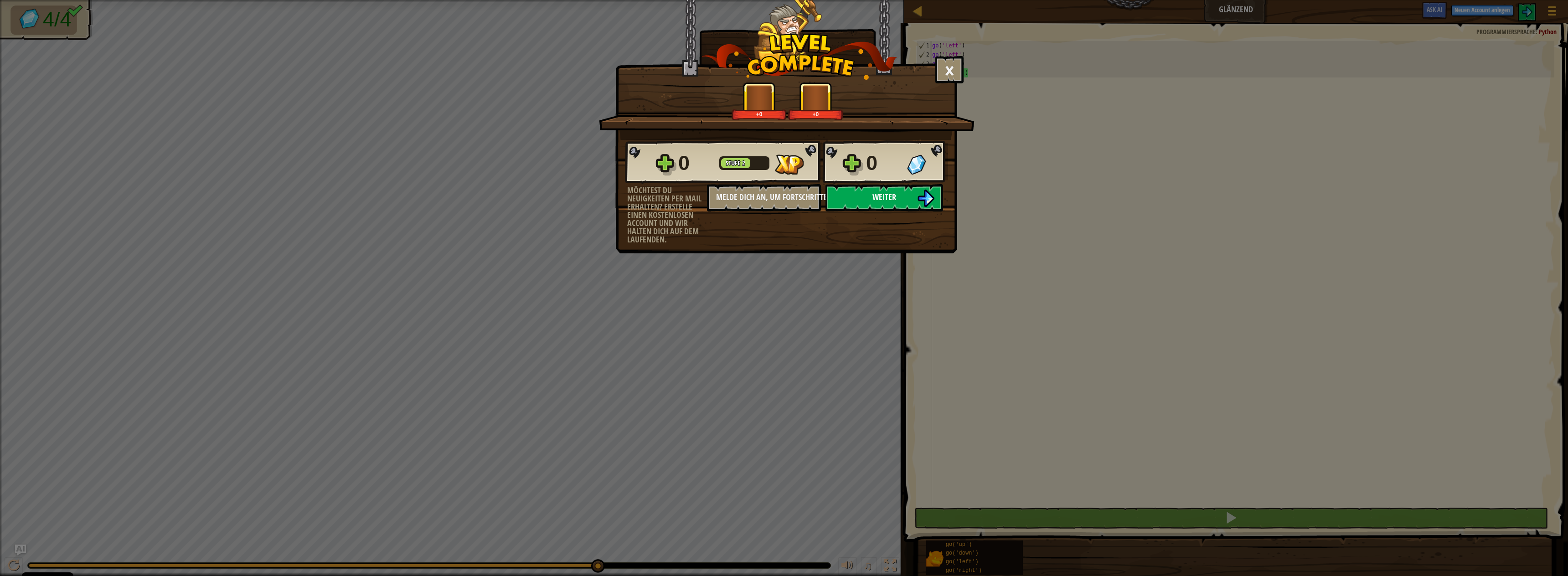
click at [906, 205] on button "Weiter" at bounding box center [884, 198] width 117 height 27
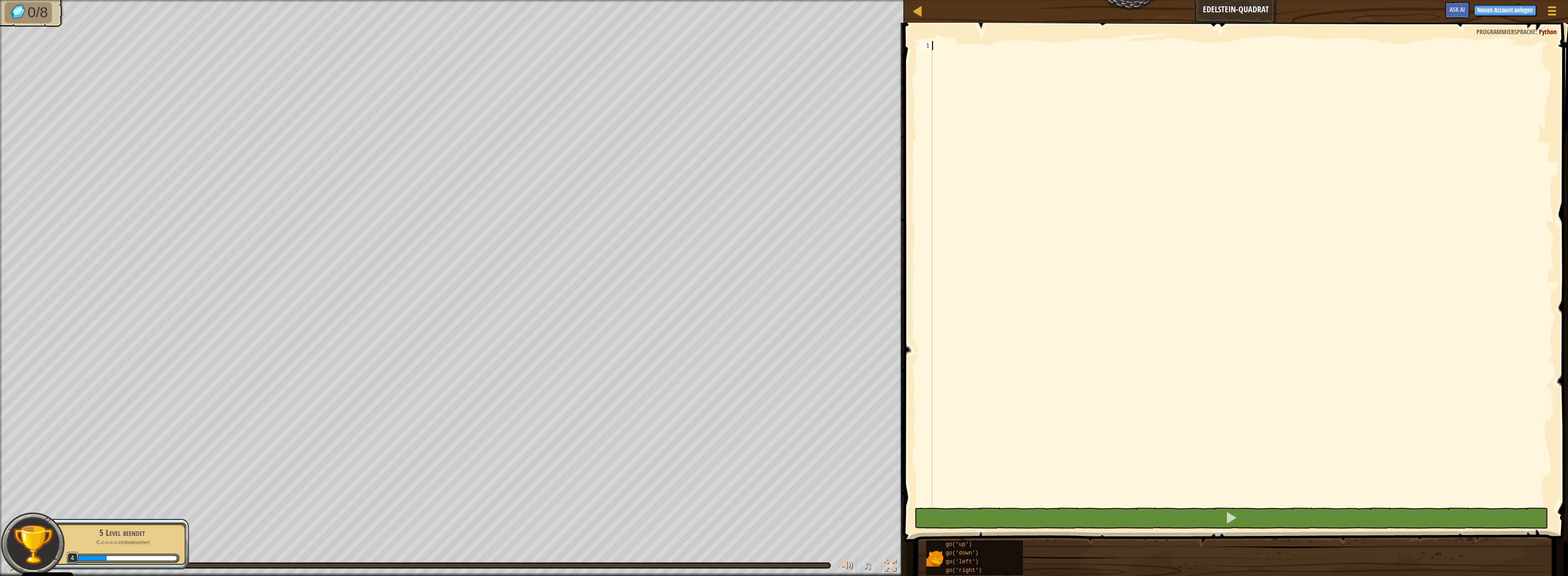
type textarea "go"
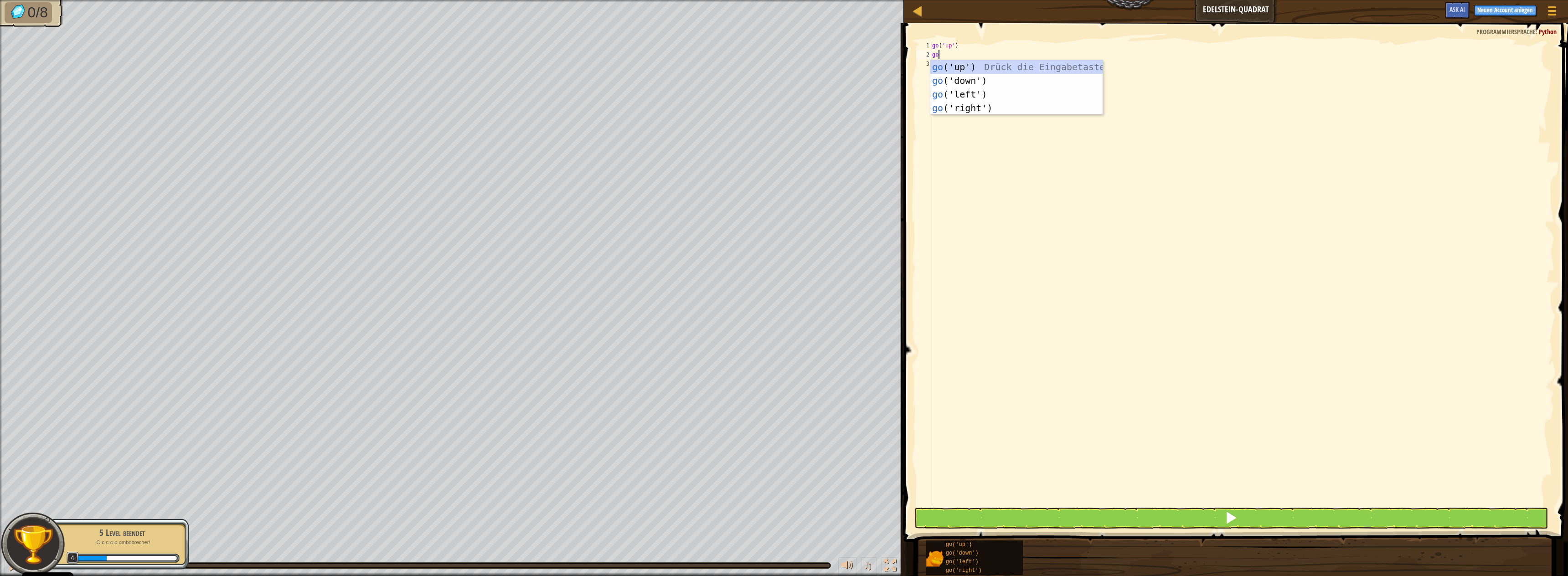
type textarea "gole"
type textarea "go"
type textarea "[DEMOGRAPHIC_DATA]"
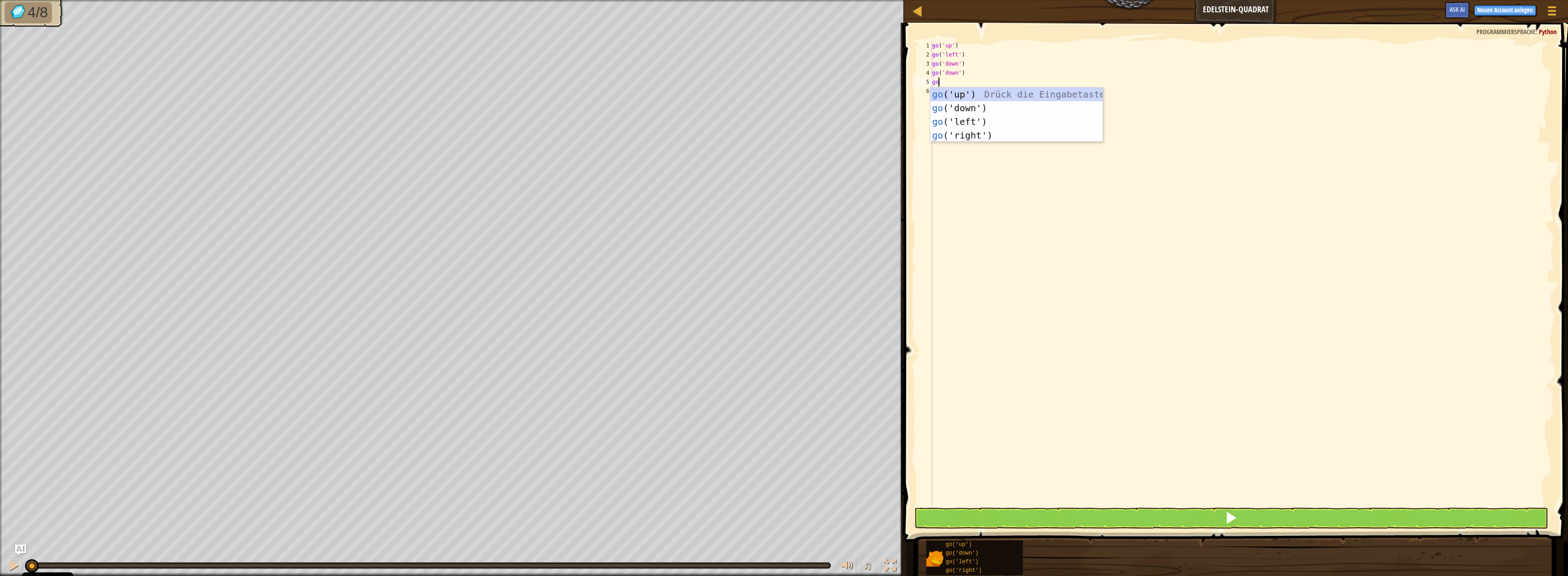
type textarea "gor"
type textarea "go"
click at [1230, 521] on span at bounding box center [1231, 517] width 13 height 13
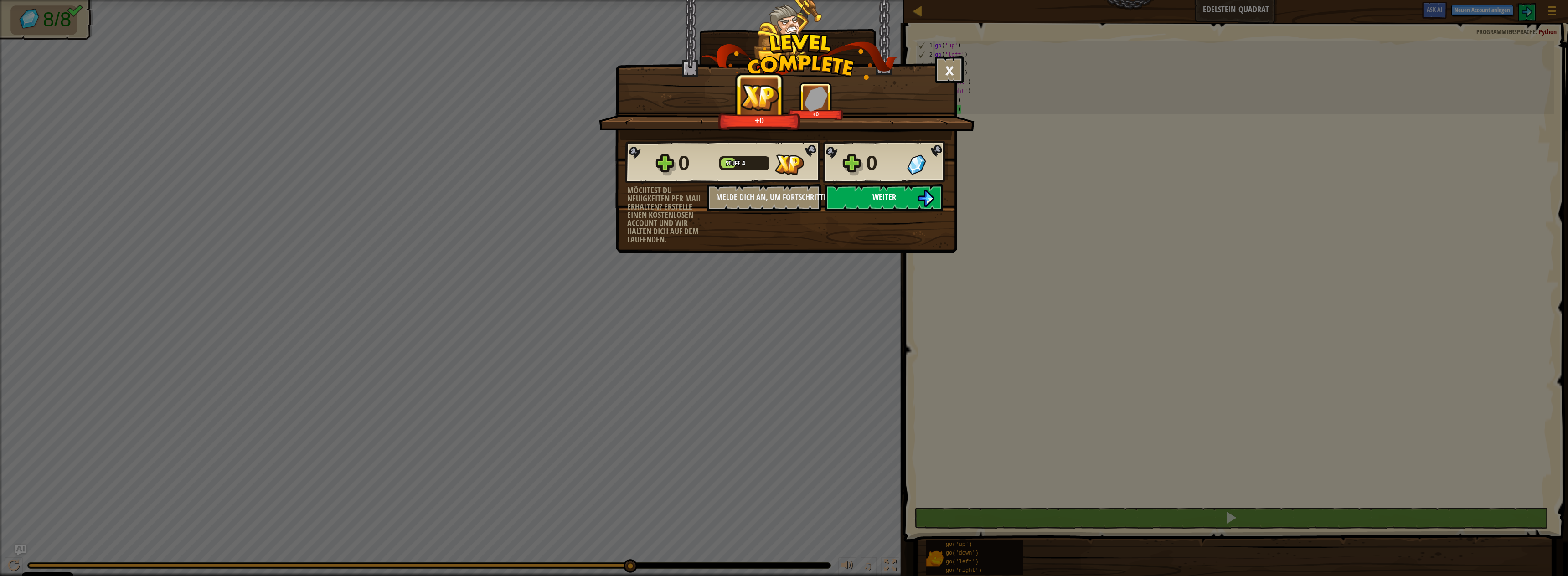
click at [928, 190] on img at bounding box center [926, 198] width 17 height 17
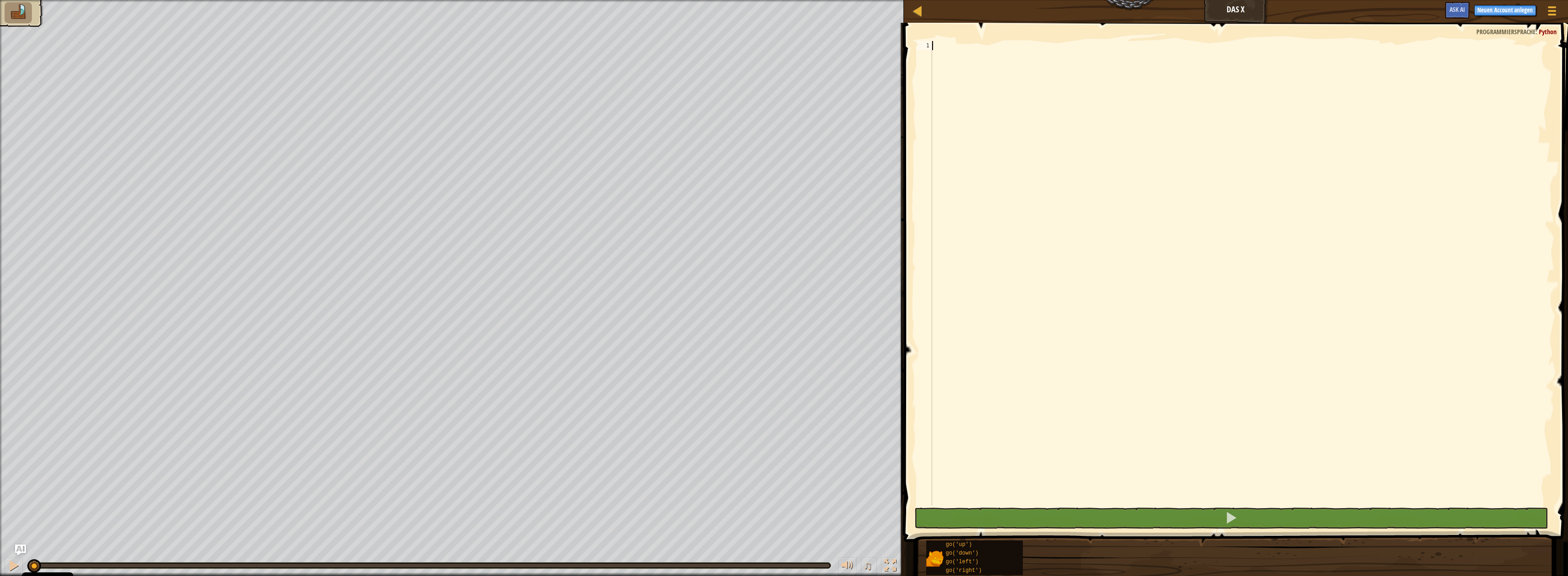
click at [1031, 136] on div at bounding box center [1242, 282] width 624 height 483
click at [1092, 108] on div at bounding box center [1242, 282] width 624 height 483
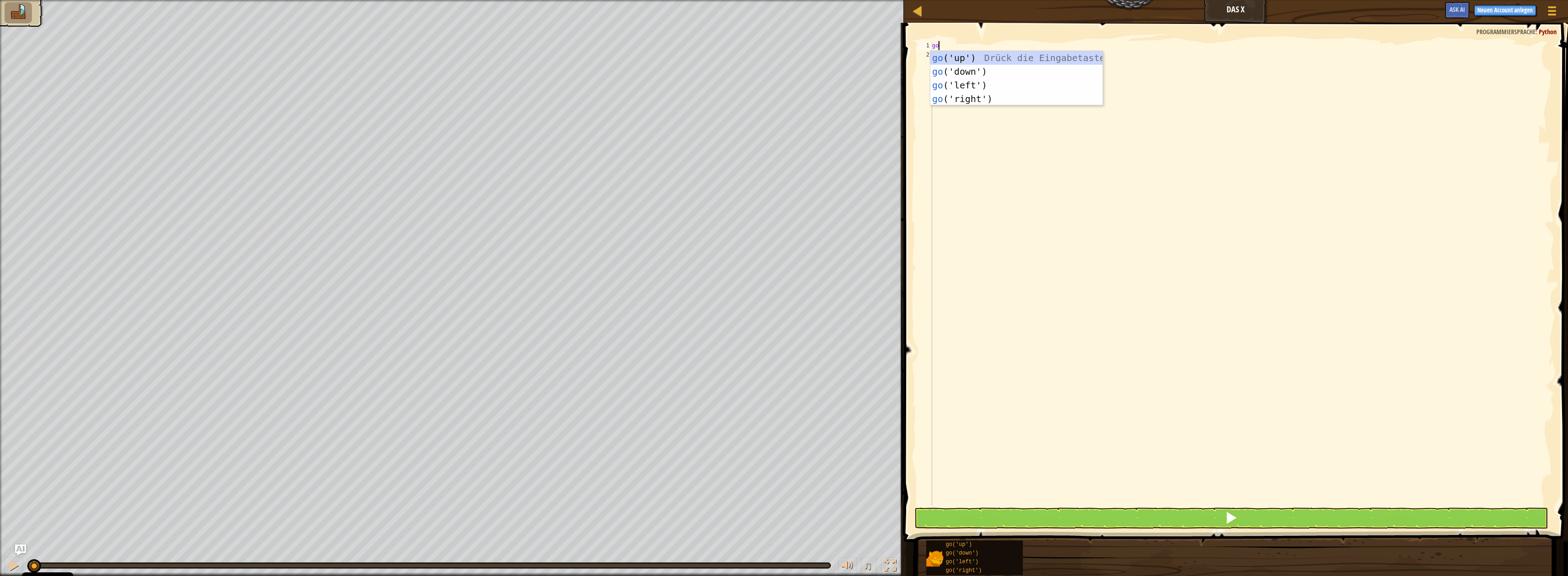
type textarea "gou"
type textarea "gor"
click at [1189, 507] on div "1 2 3 4 5 go ( 'up' ) go ( 'right' ) go ( 'right' ) ההההההההההההההההההההההההההה…" at bounding box center [1234, 300] width 667 height 546
click at [1200, 516] on button at bounding box center [1231, 518] width 634 height 21
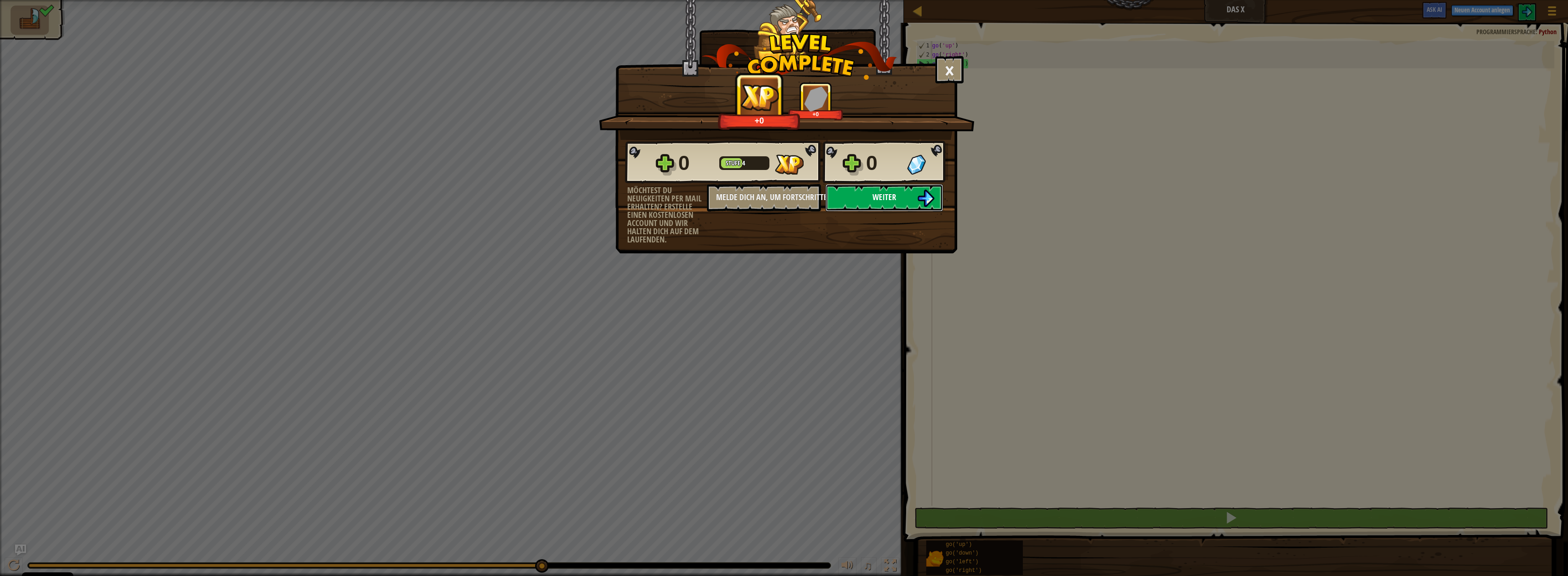
click at [930, 198] on img at bounding box center [926, 198] width 17 height 17
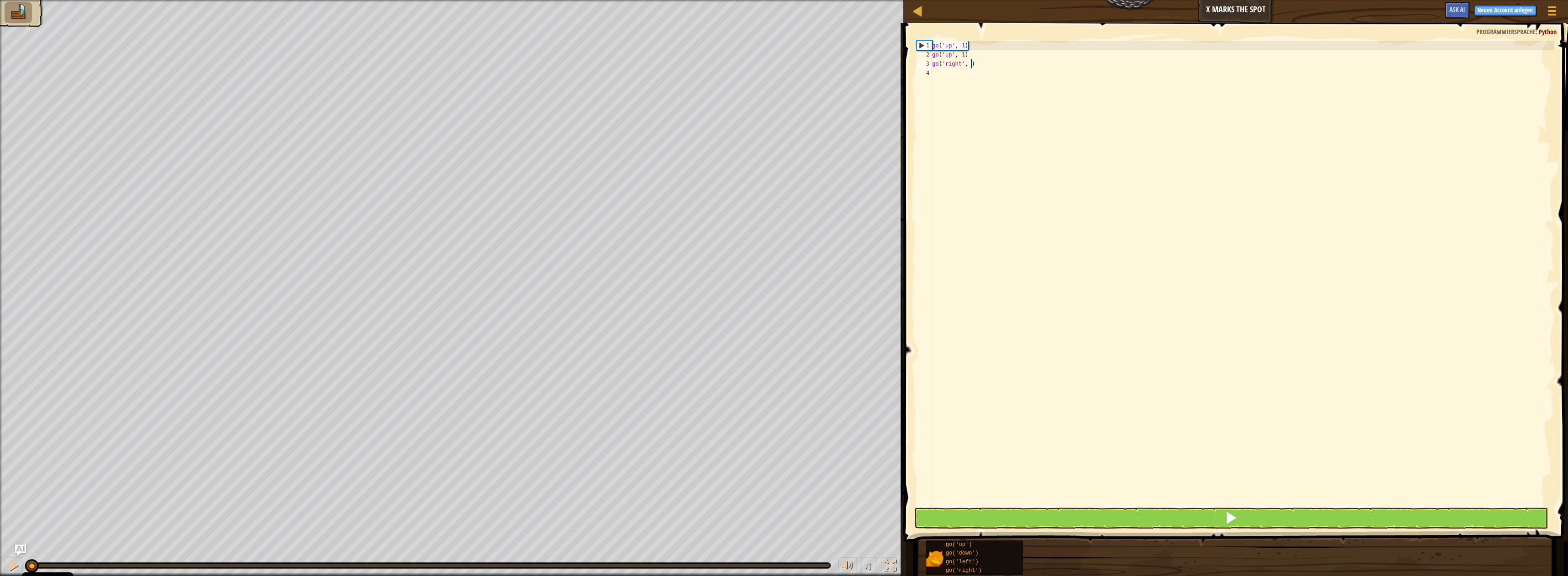
type textarea "go('right', 3)"
type textarea "b"
type textarea "godo"
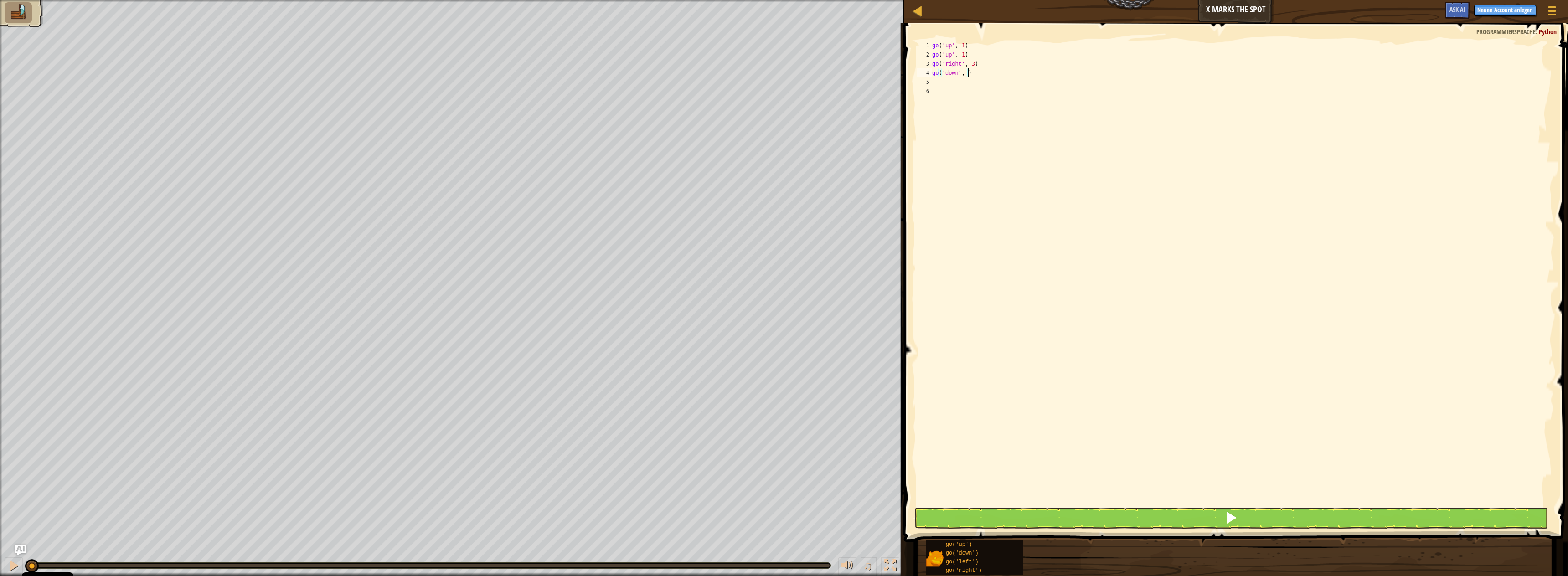
scroll to position [4, 2]
type textarea "go('down', 2)"
click at [1168, 517] on button at bounding box center [1231, 518] width 634 height 21
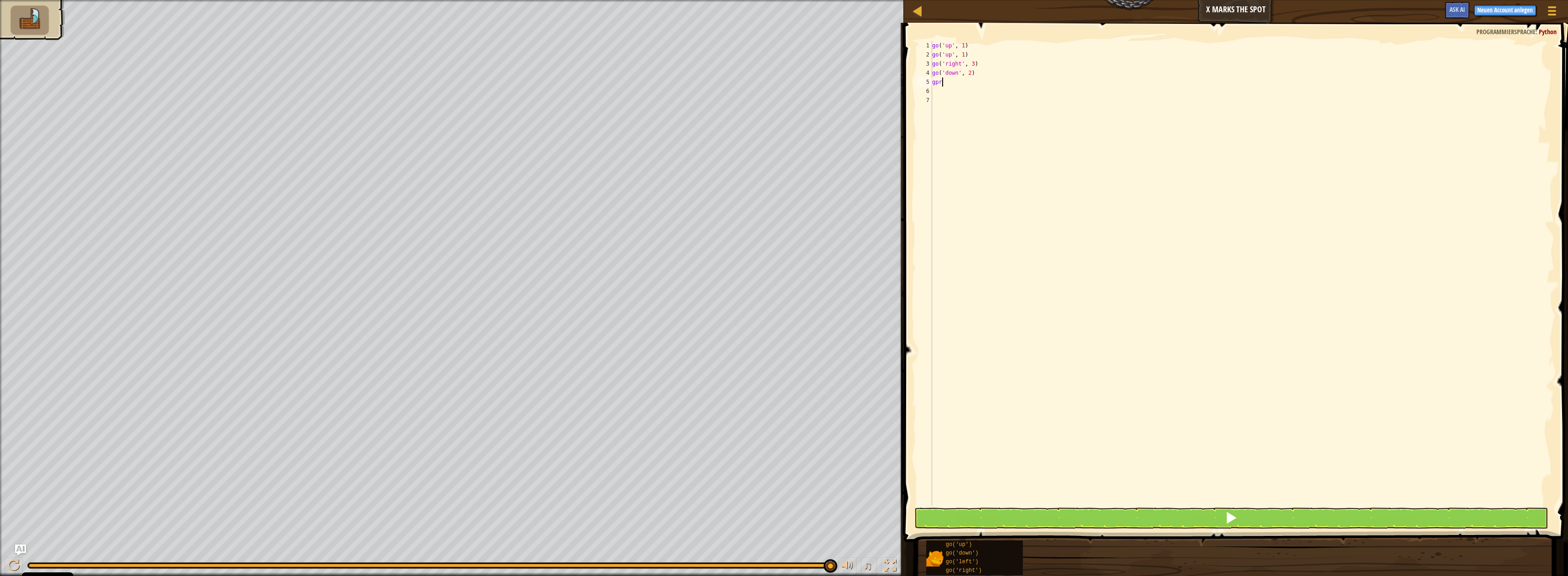
scroll to position [4, 0]
type textarea "gor"
click at [1199, 513] on button at bounding box center [1231, 518] width 634 height 21
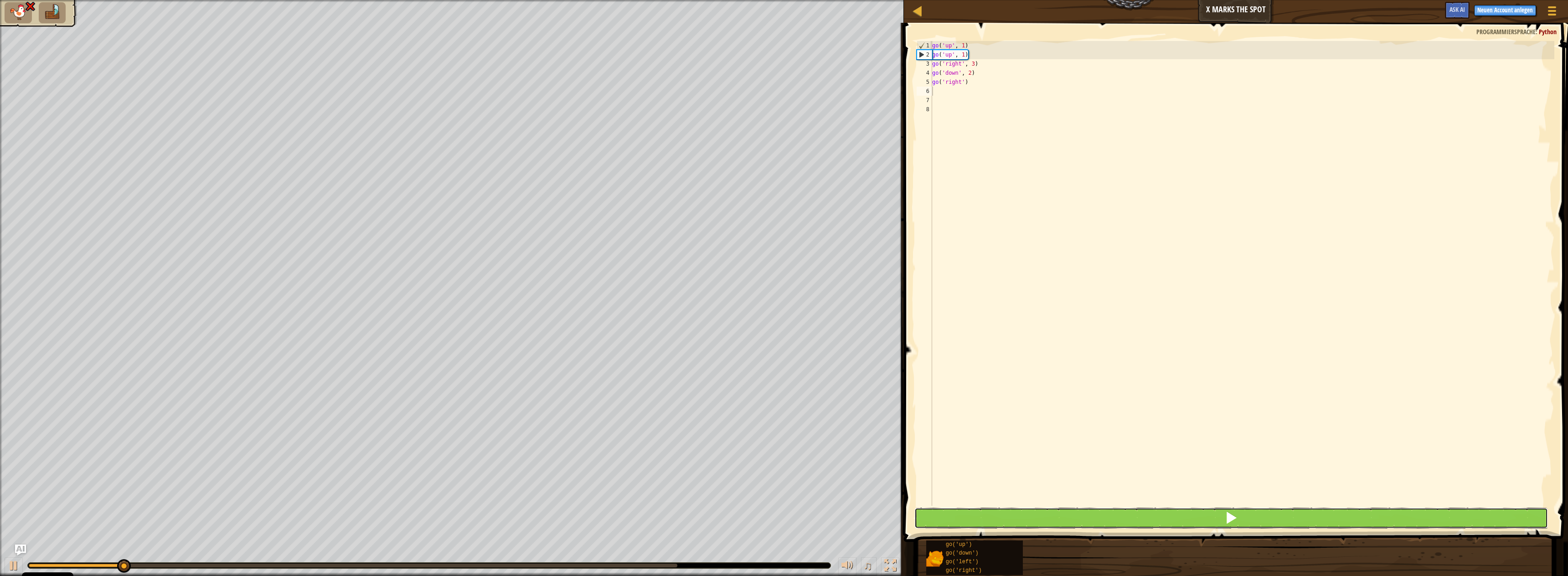
click at [1171, 518] on button at bounding box center [1231, 518] width 634 height 21
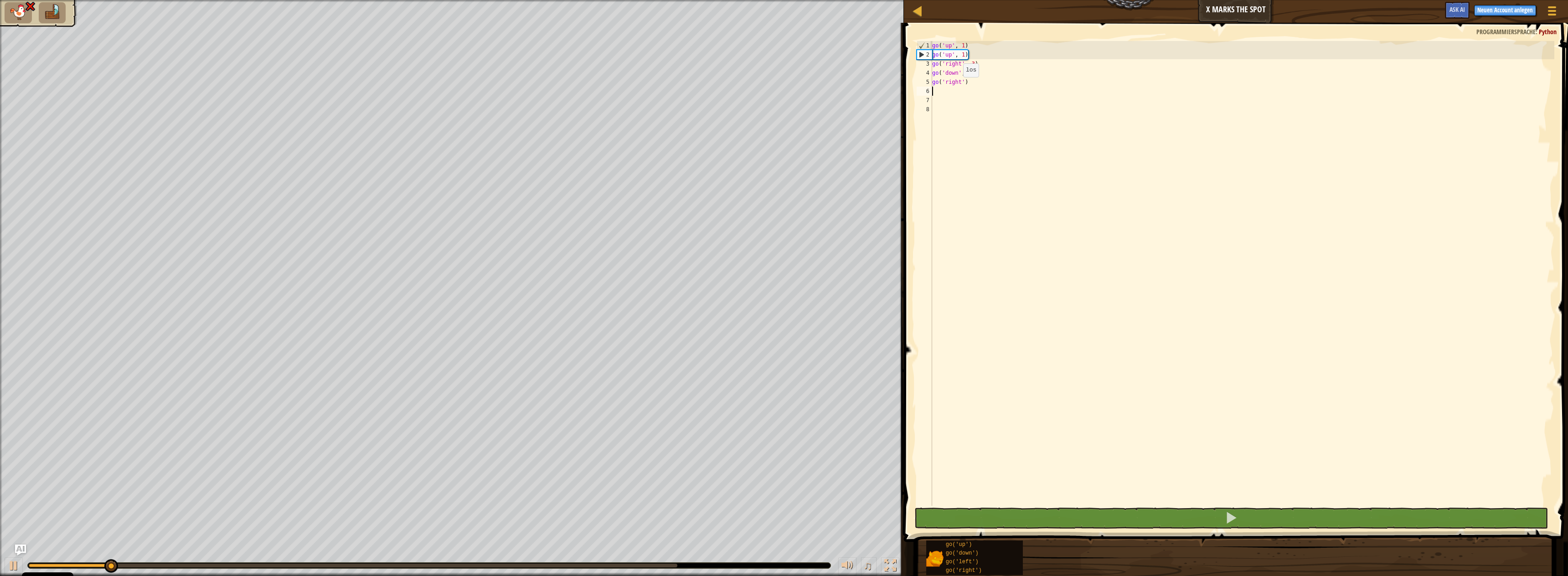
click at [956, 86] on div "go ( 'up' , 1 ) go ( 'up' , 1 ) go ( 'right' , 3 ) go ( 'down' , 2 ) go ( 'righ…" at bounding box center [1242, 282] width 624 height 483
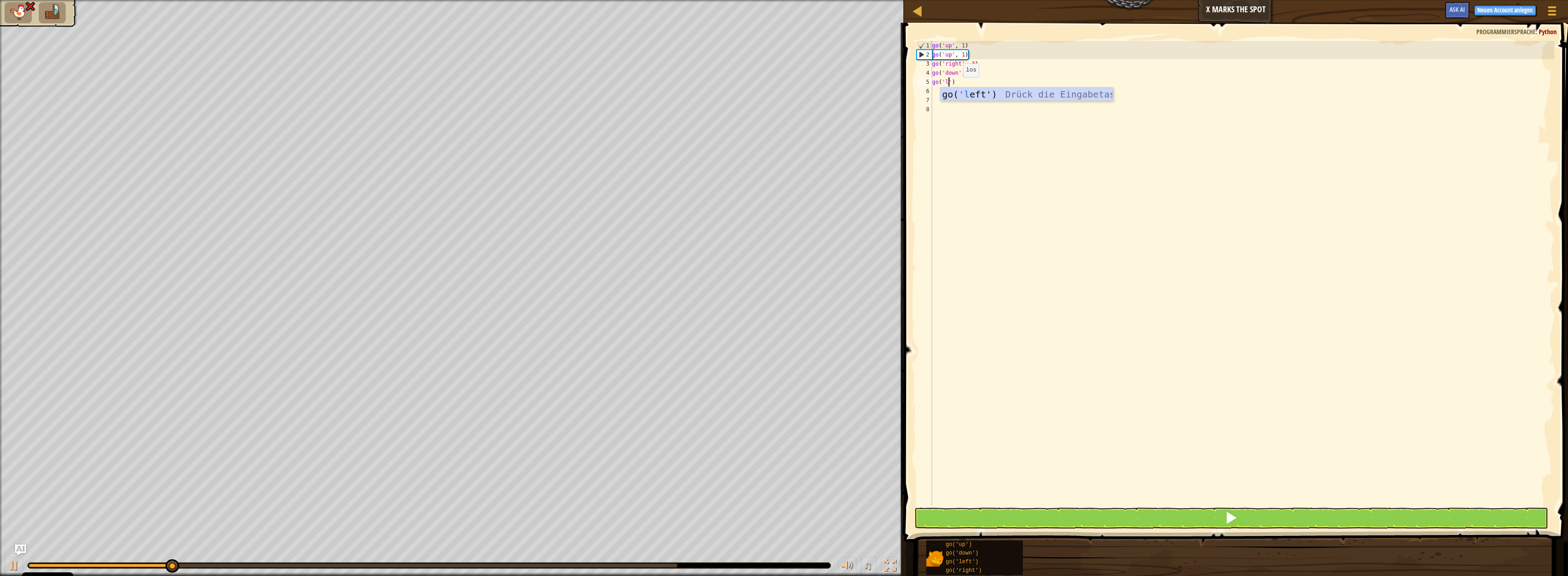
scroll to position [4, 2]
type textarea "go('left')"
click at [994, 515] on button at bounding box center [1231, 518] width 634 height 21
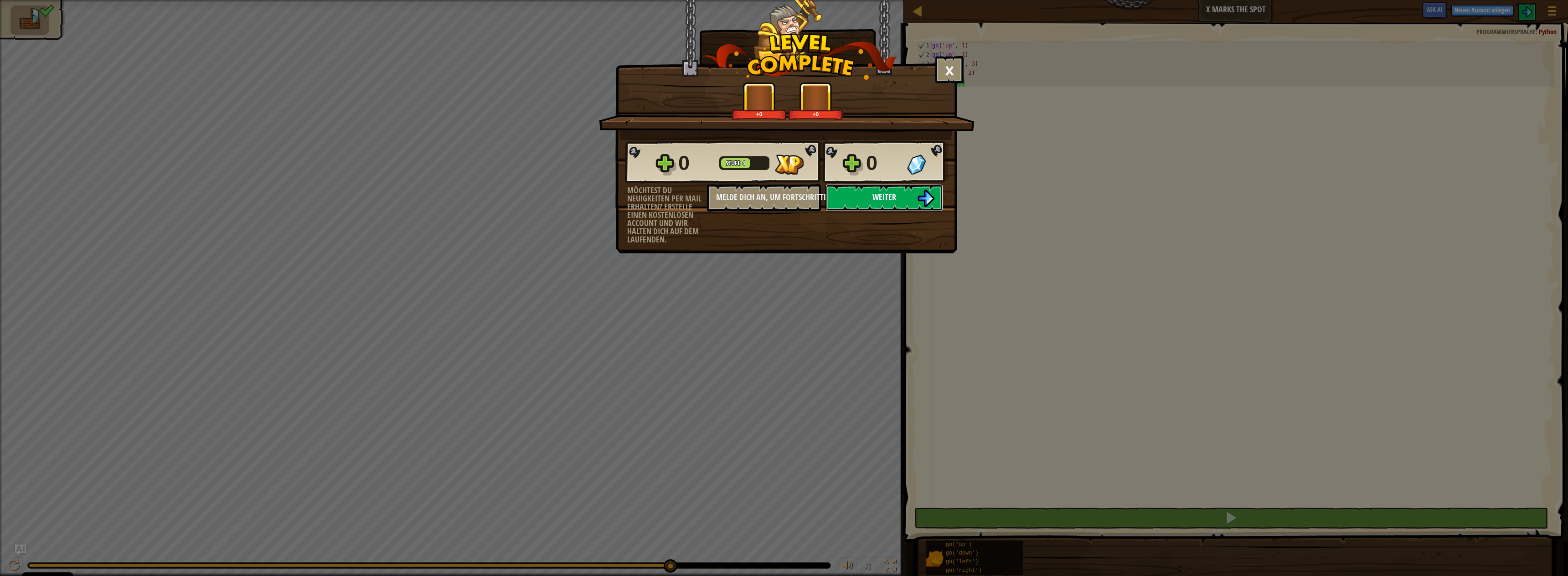
click at [881, 193] on span "Weiter" at bounding box center [884, 197] width 24 height 12
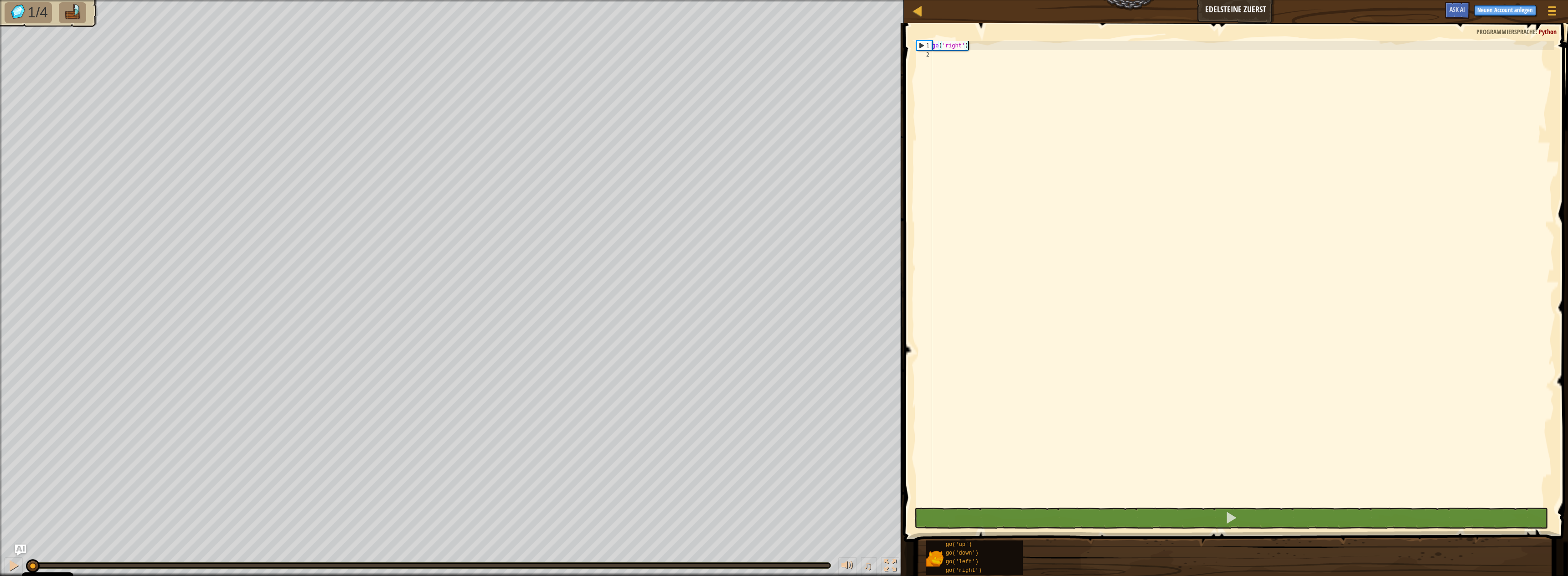
scroll to position [4, 2]
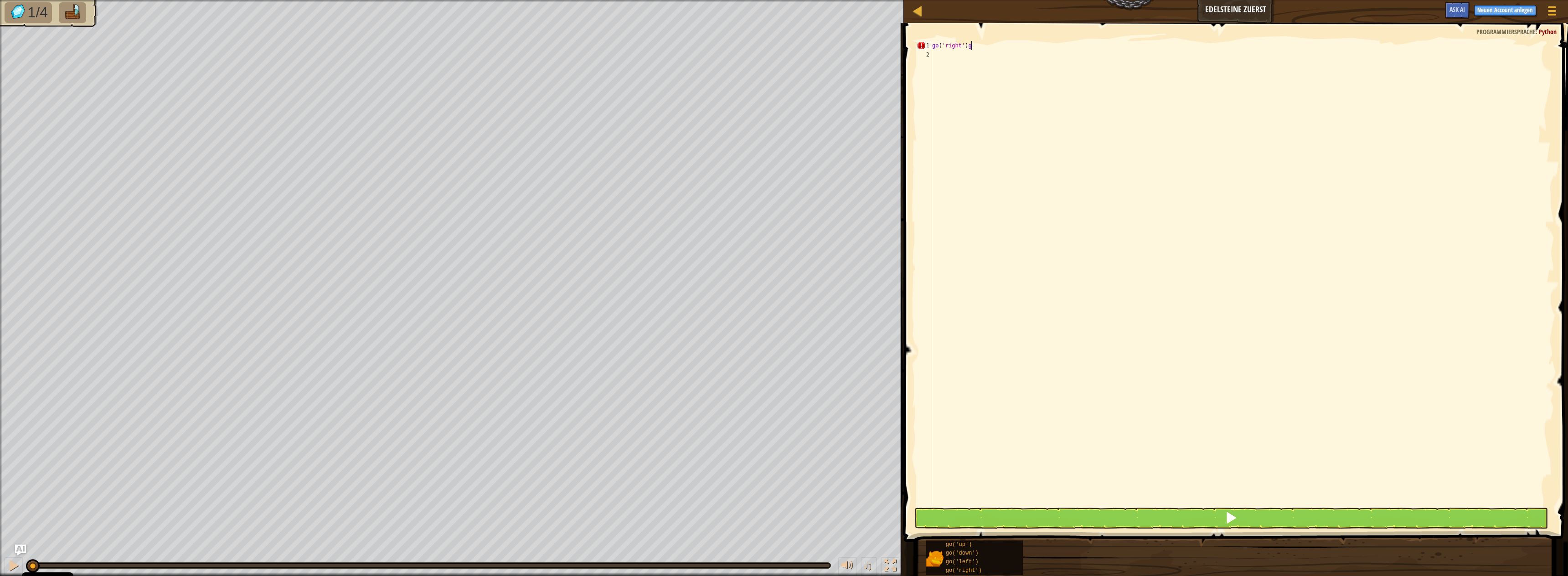
type textarea "go('right')"
type textarea "[DEMOGRAPHIC_DATA]"
type textarea "go('down')"
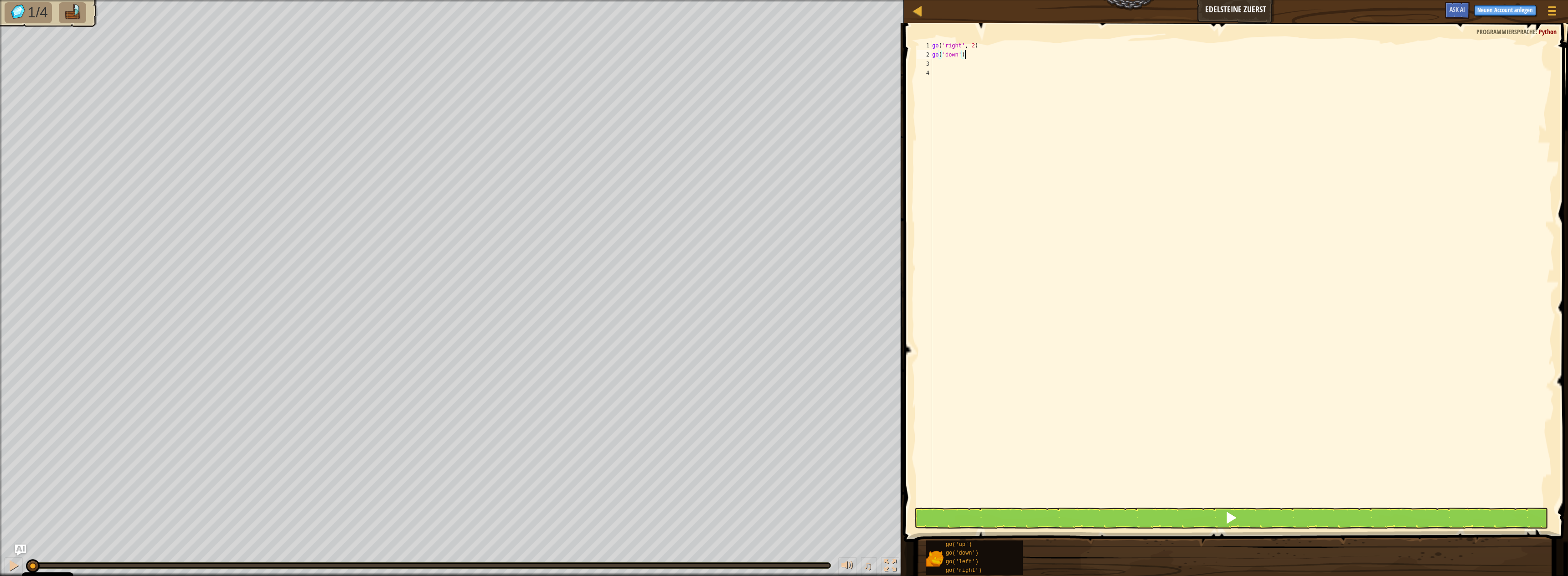
scroll to position [4, 0]
type textarea "go"
type textarea "go('up', 2)"
click at [1084, 508] on button at bounding box center [1231, 518] width 634 height 21
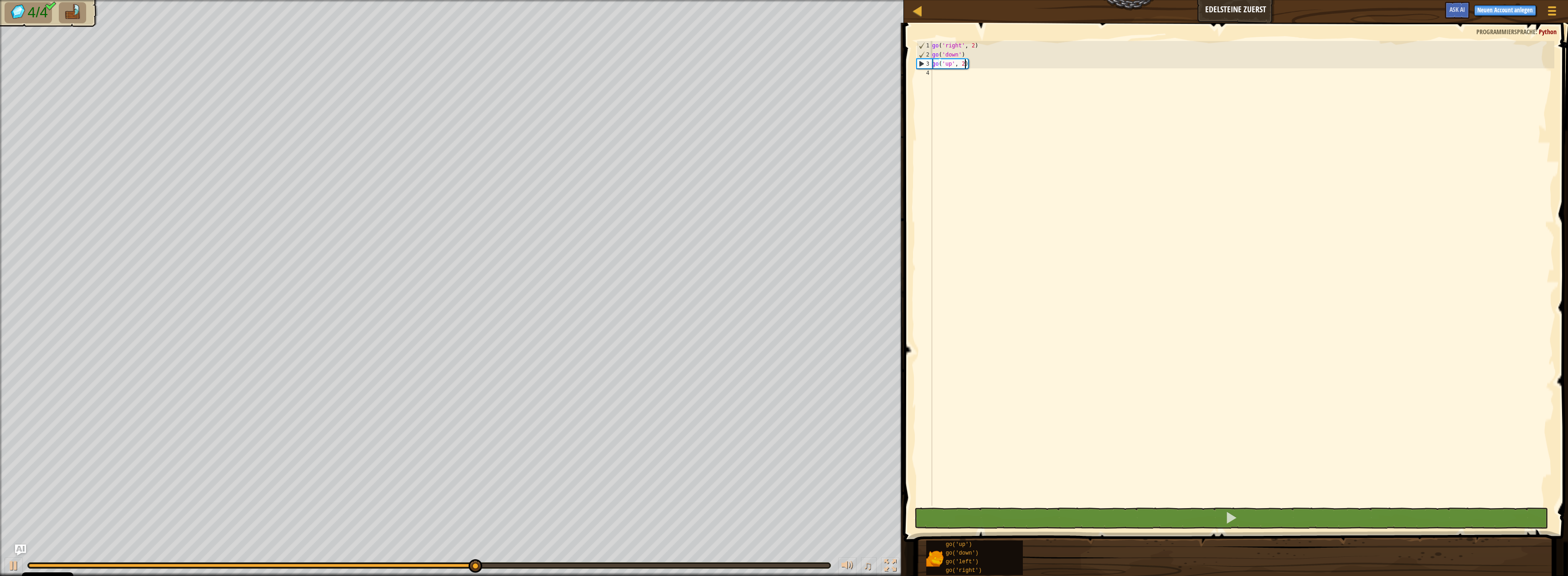
click at [1066, 85] on div "go ( 'right' , 2 ) go ( 'down' ) go ( 'up' , 2 )" at bounding box center [1242, 282] width 624 height 483
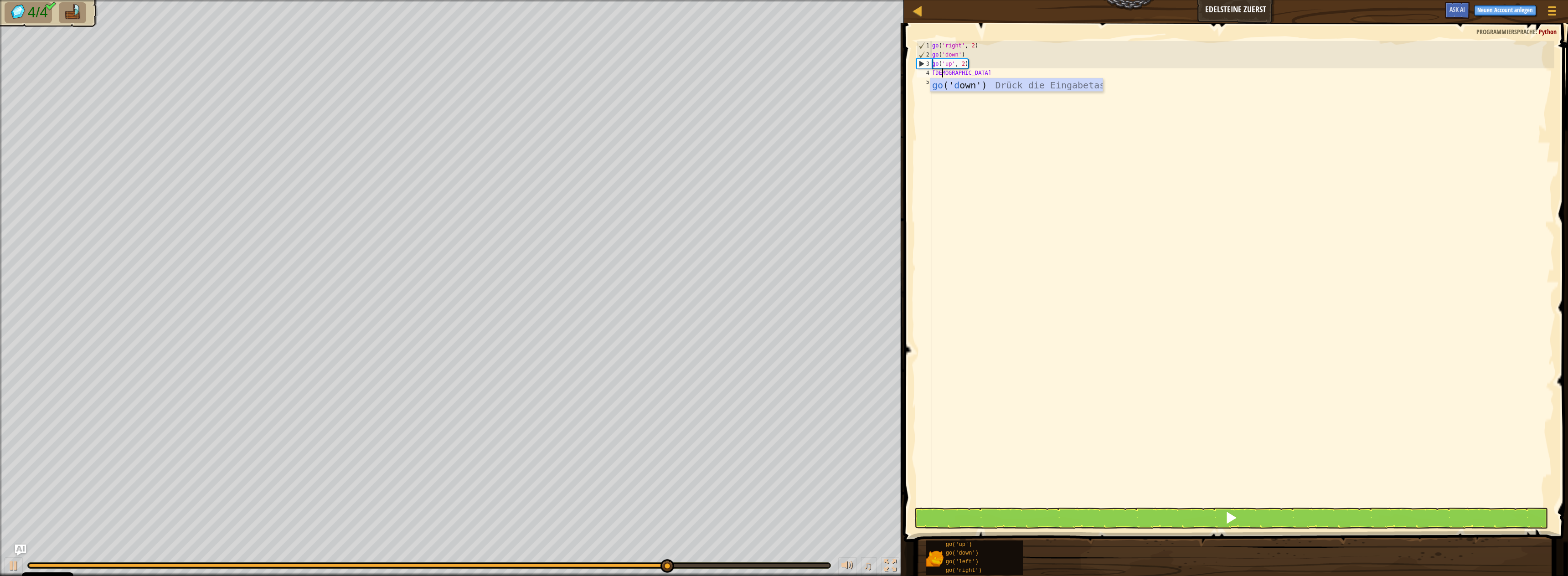
type textarea "godo"
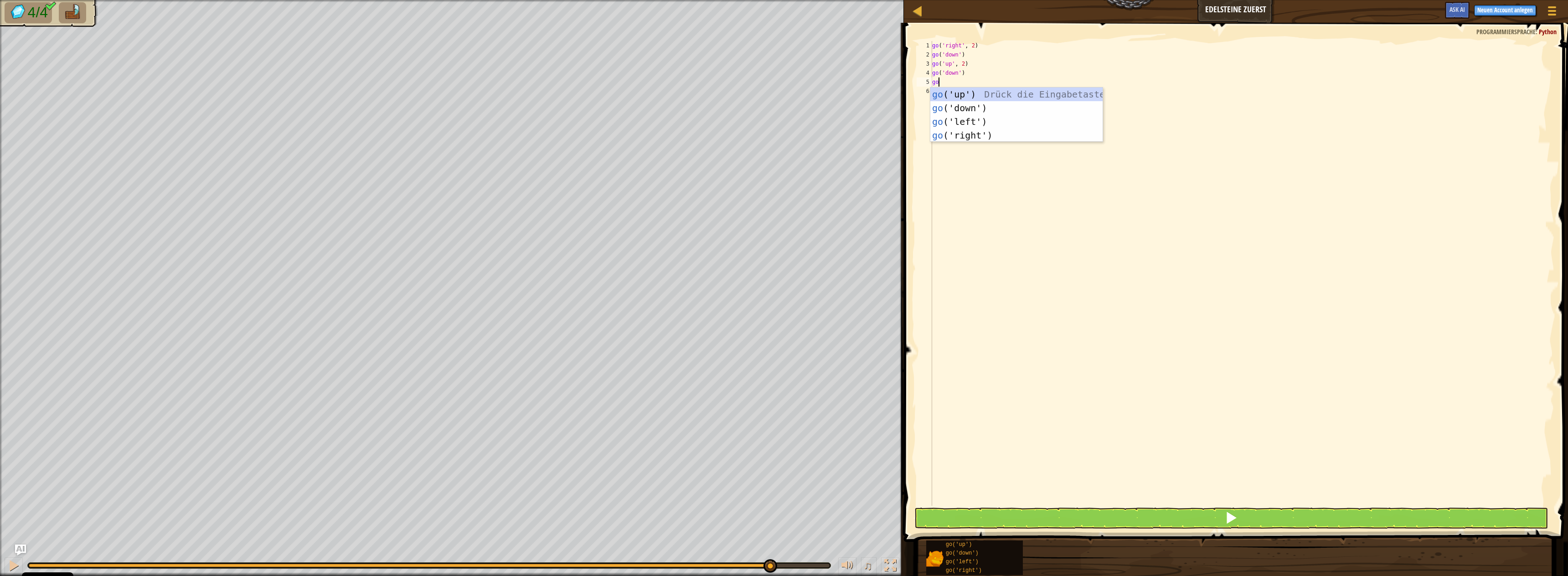
type textarea "gor"
click at [1091, 512] on button at bounding box center [1231, 518] width 634 height 21
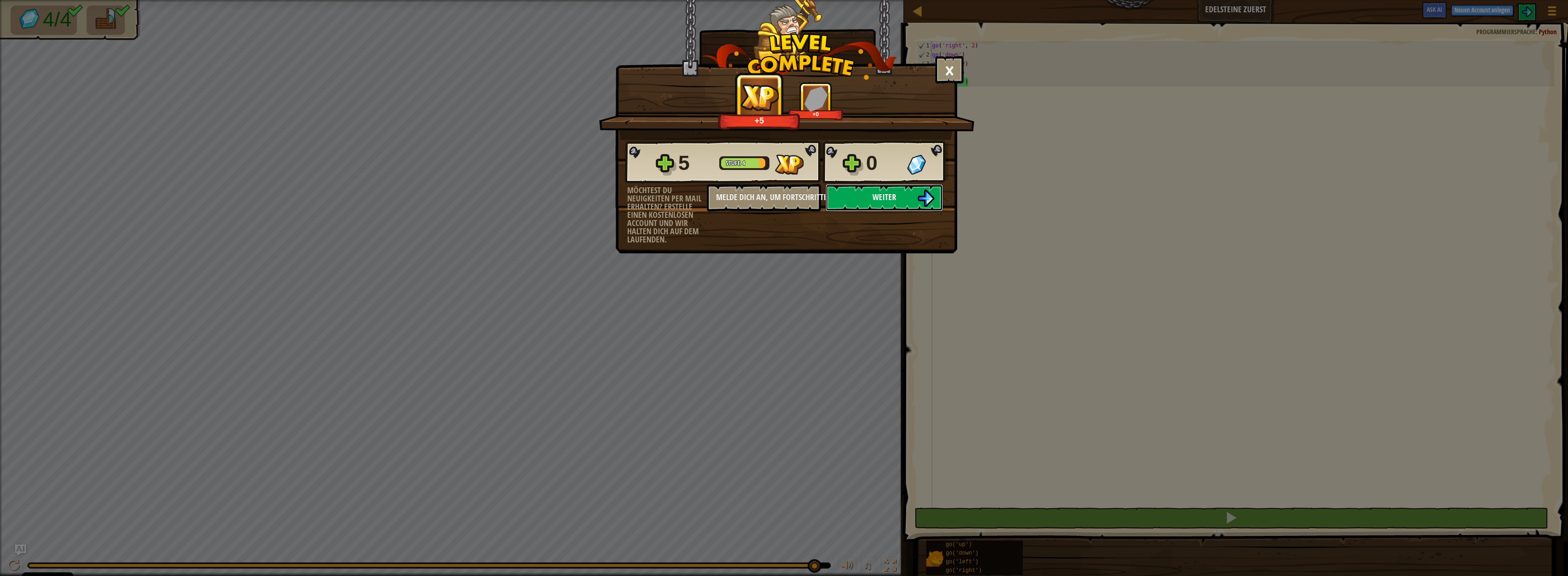
click at [897, 189] on button "Weiter" at bounding box center [884, 198] width 117 height 27
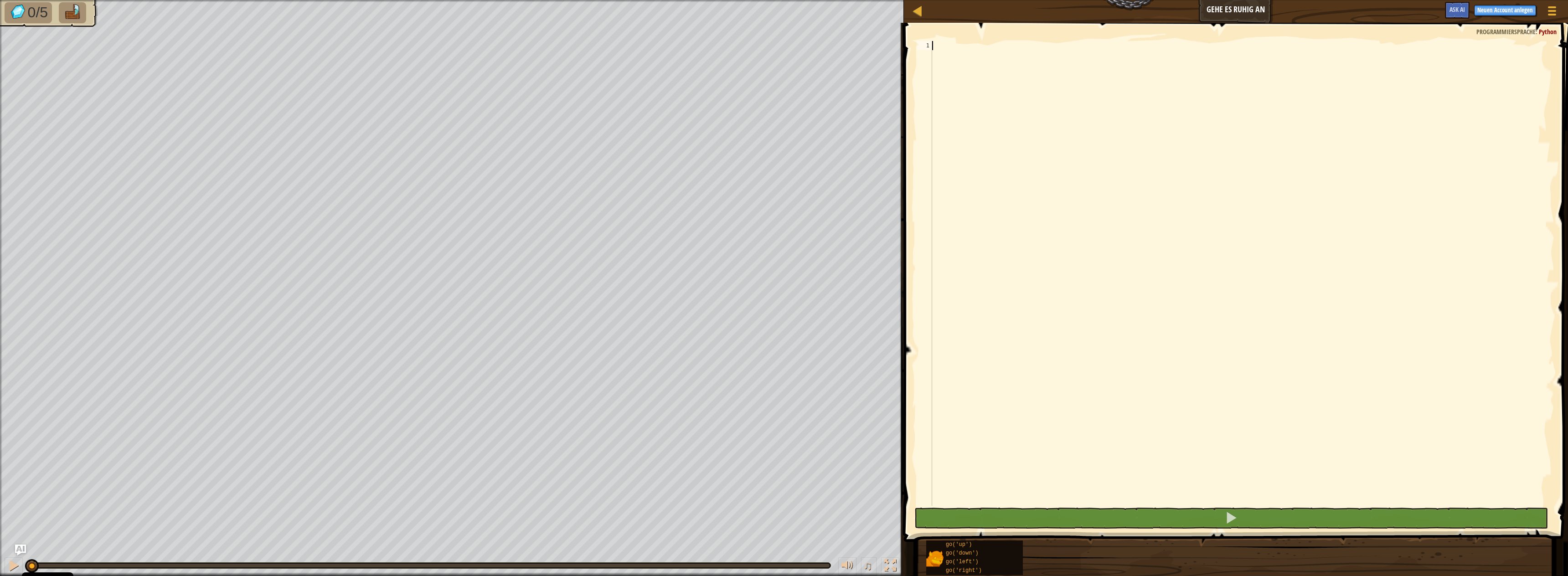
scroll to position [4, 0]
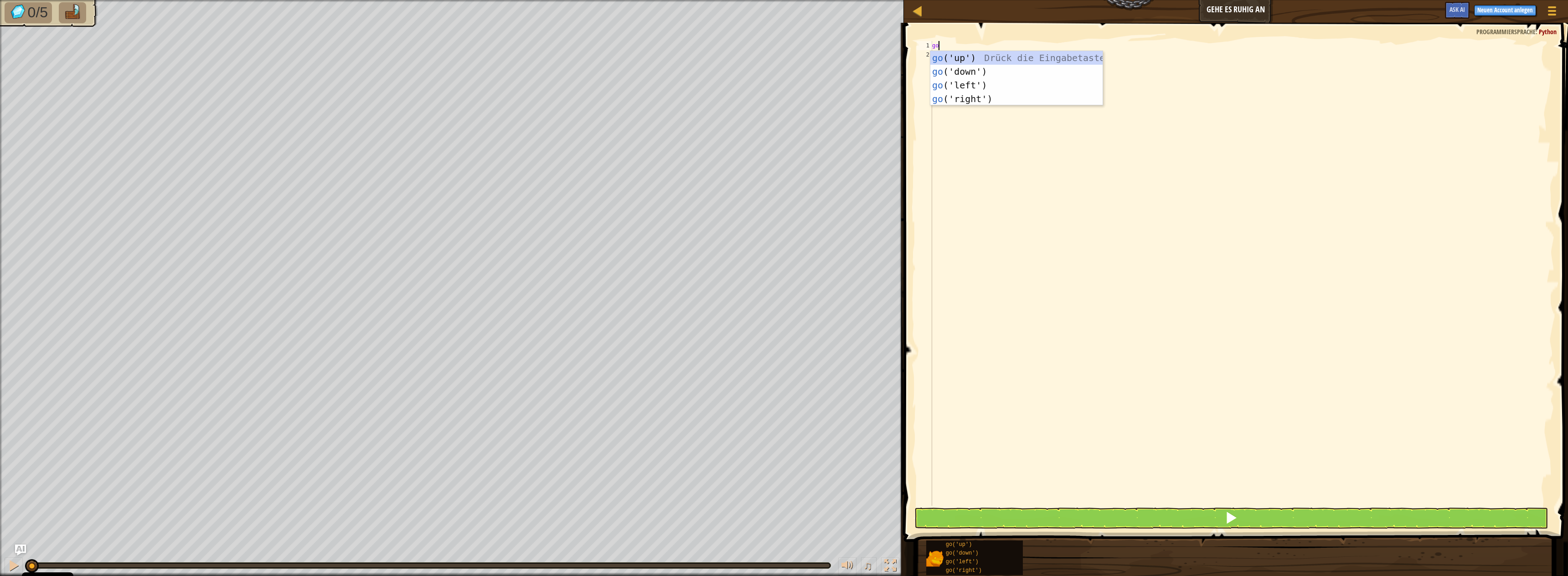
type textarea "gou"
type textarea "go('up', 3)"
type textarea "gor"
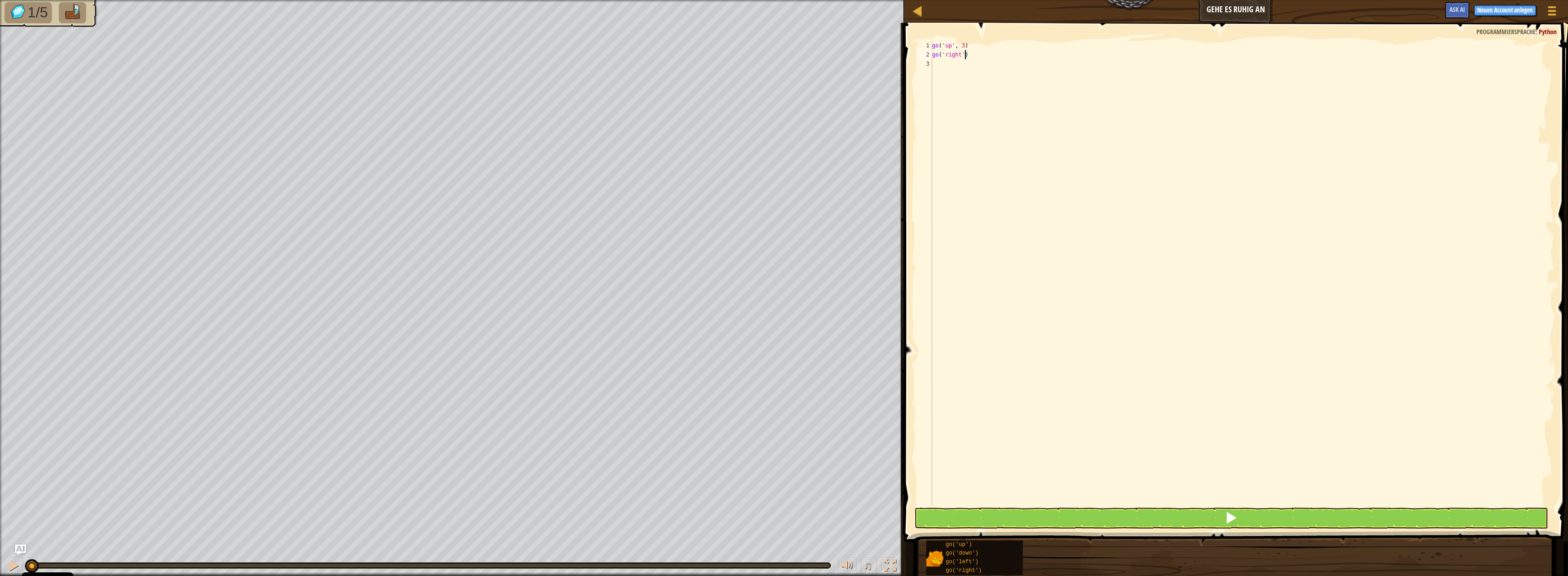
scroll to position [4, 2]
type textarea "go('right', 4)"
type textarea "[DEMOGRAPHIC_DATA]"
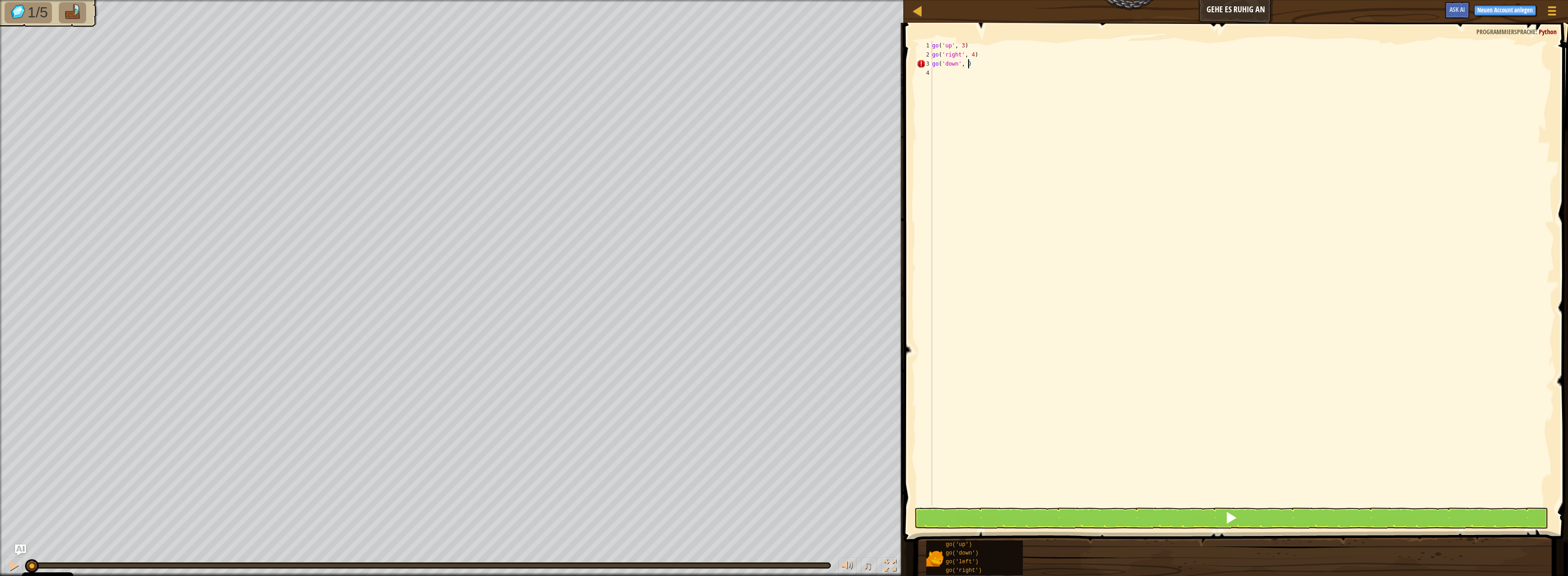
type textarea "go('down', 3)"
type textarea "gol"
click at [1125, 516] on button at bounding box center [1231, 518] width 634 height 21
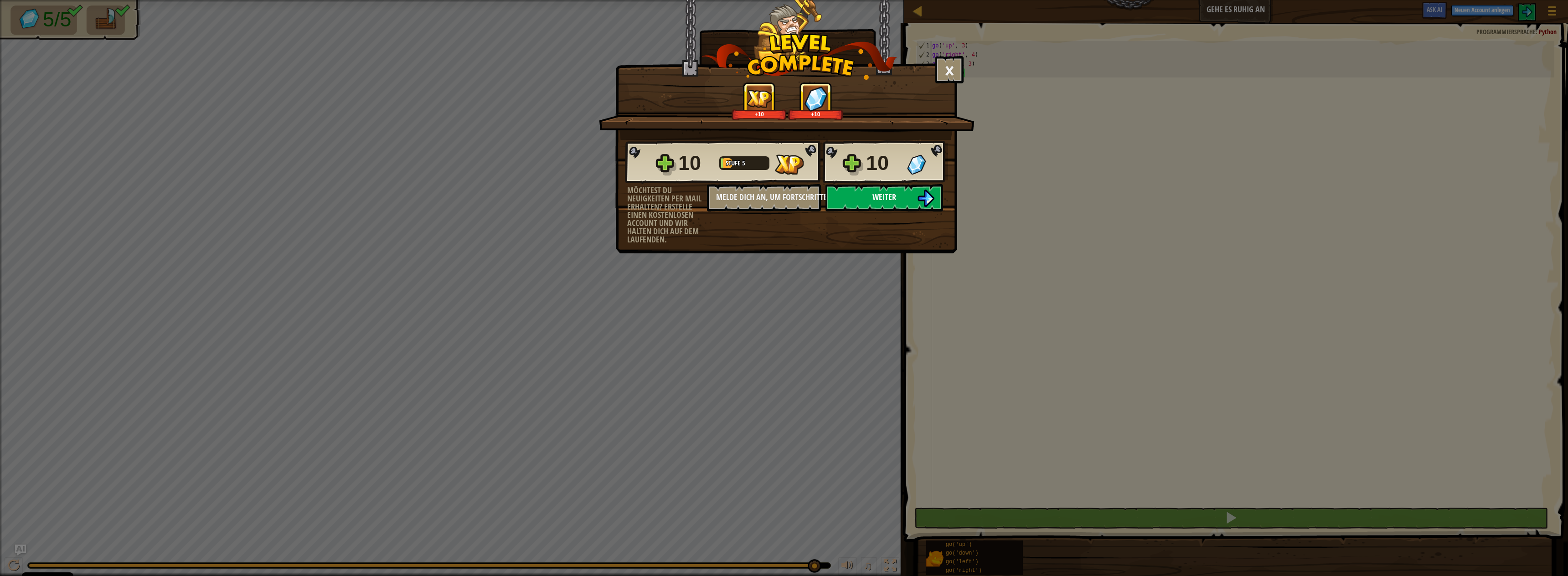
click at [932, 211] on button "Weiter" at bounding box center [884, 198] width 117 height 27
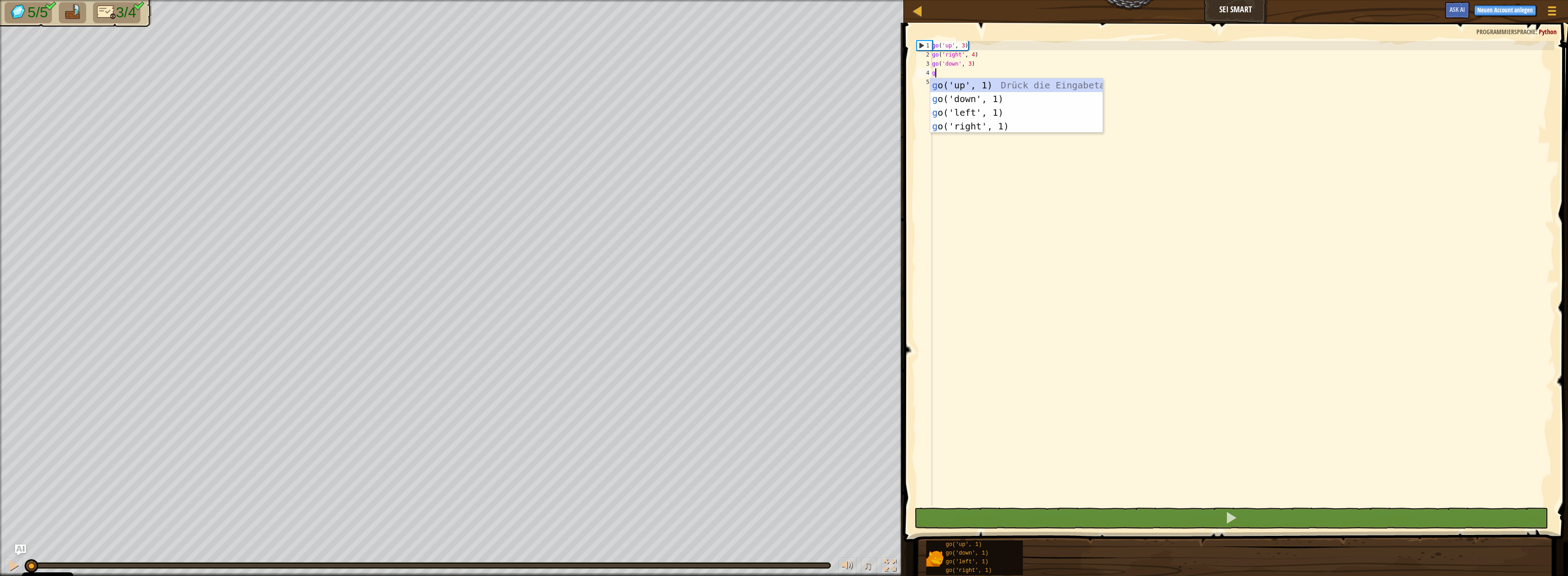
scroll to position [4, 0]
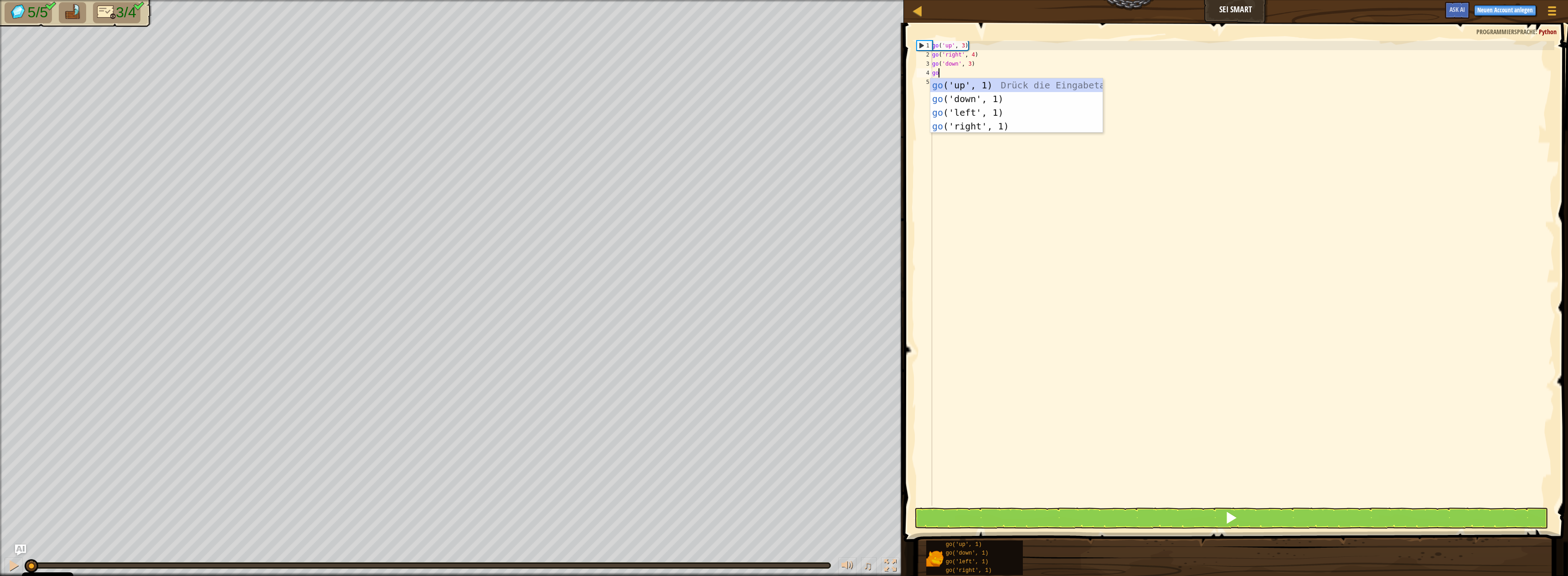
type textarea "gole"
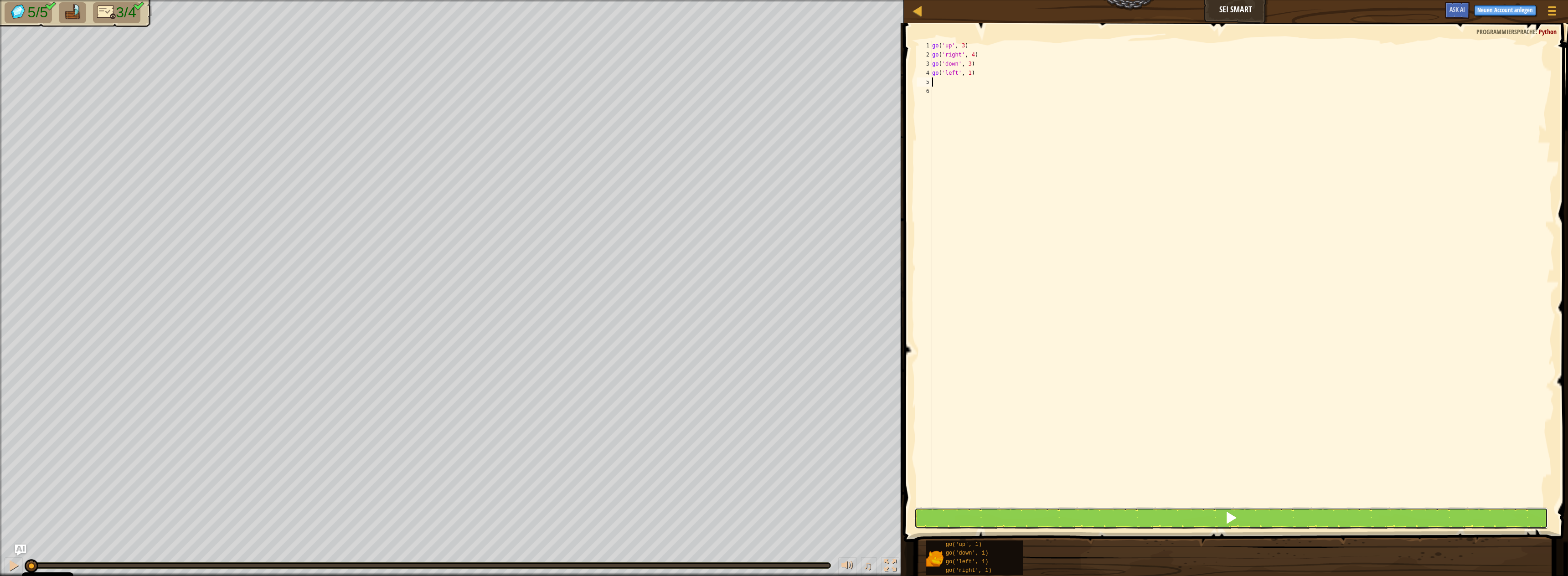
click at [976, 510] on button at bounding box center [1231, 518] width 634 height 21
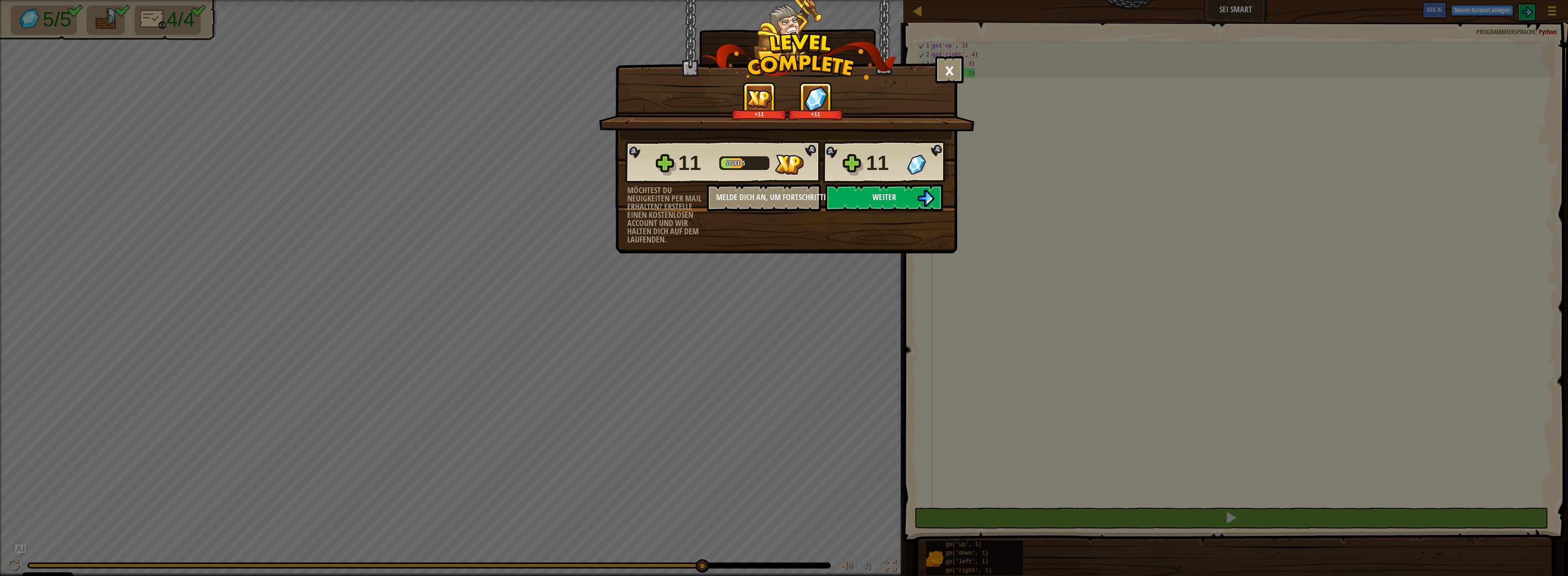
click at [912, 194] on button "Weiter" at bounding box center [884, 198] width 117 height 27
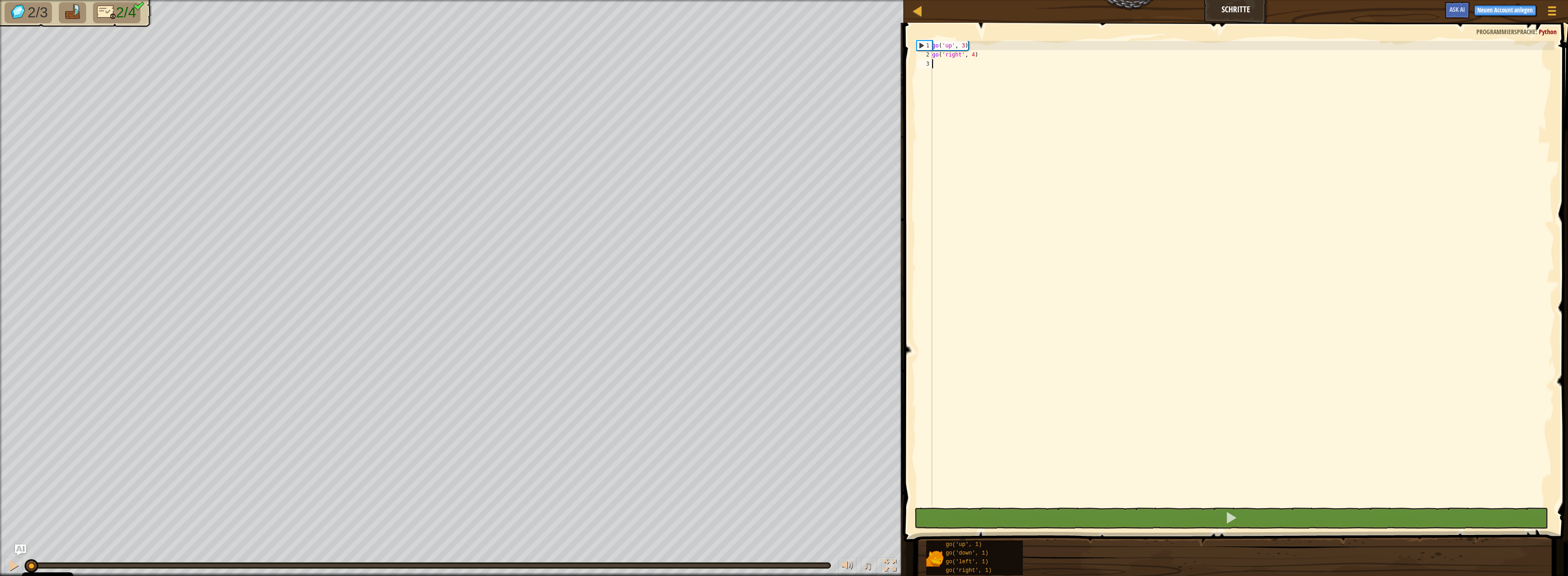
type textarea "g"
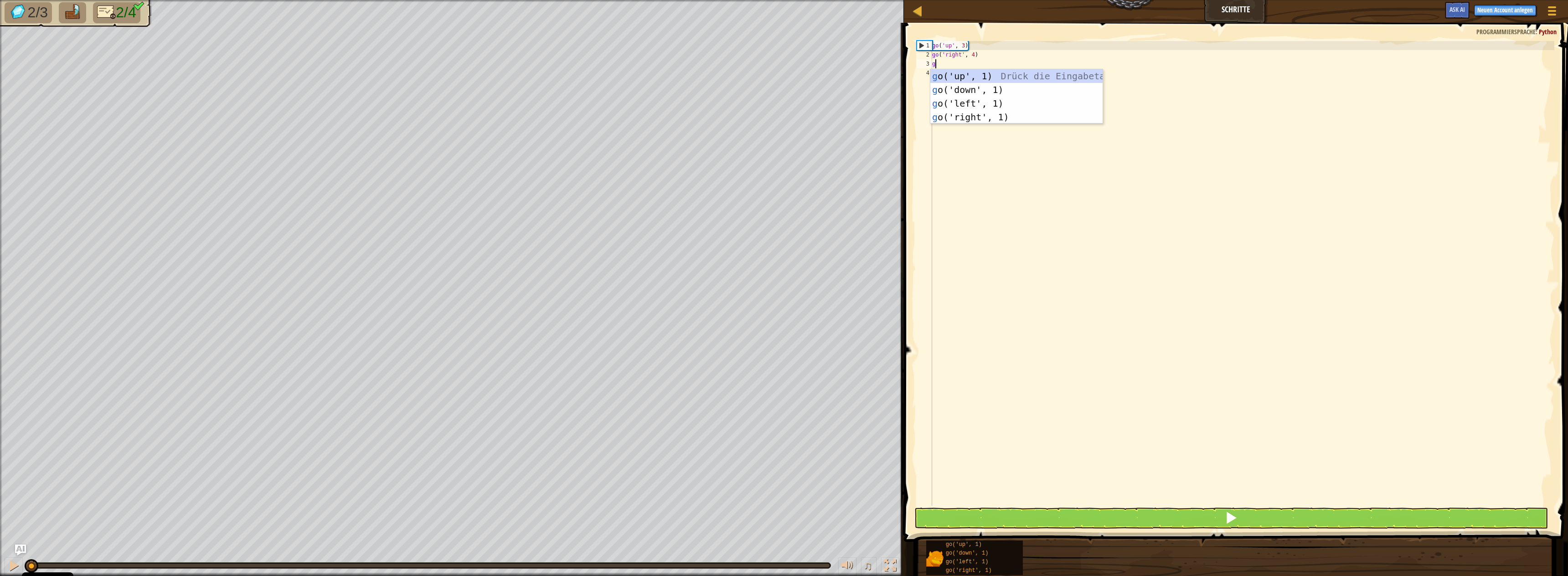
scroll to position [4, 0]
type textarea "gor"
click at [1175, 511] on button at bounding box center [1231, 518] width 634 height 21
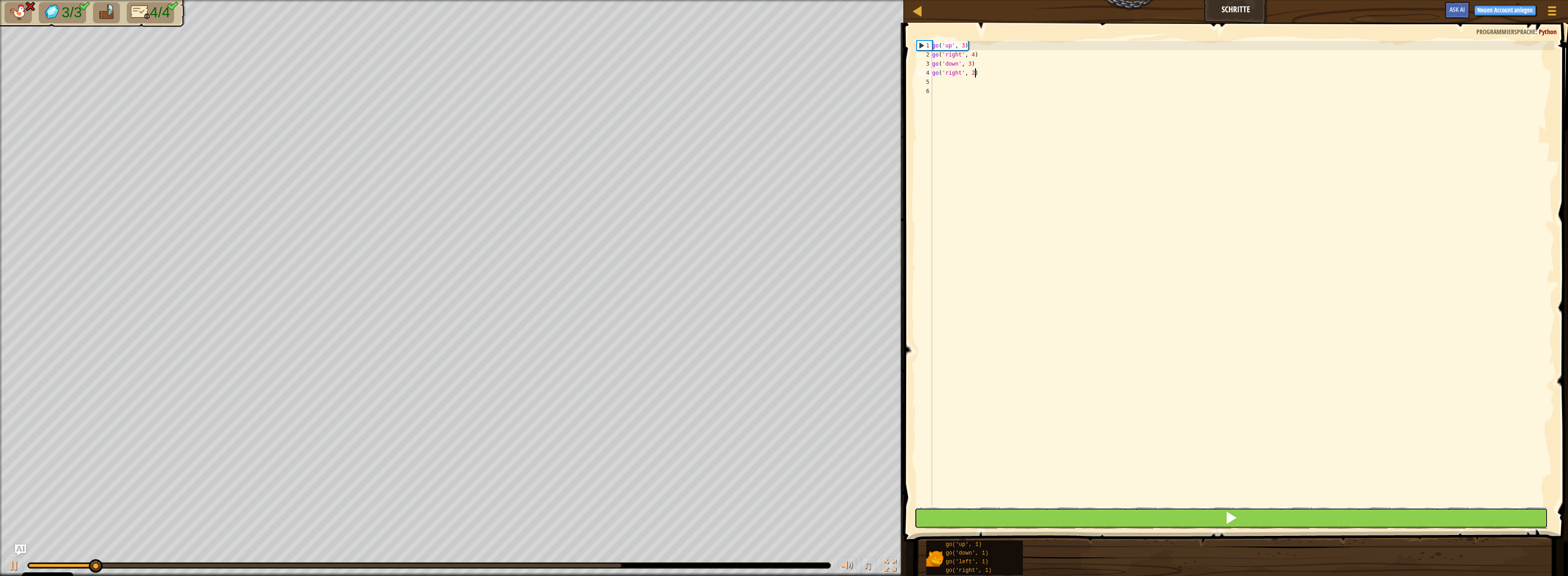
click at [1065, 514] on button at bounding box center [1231, 518] width 634 height 21
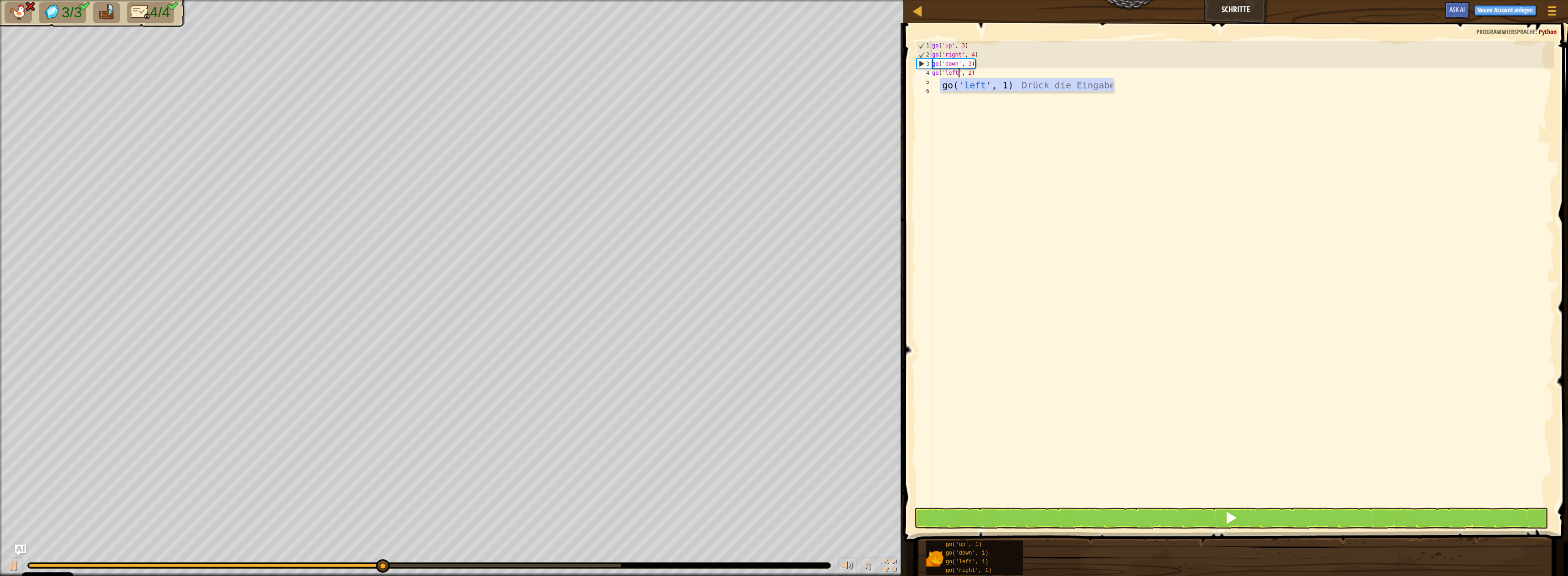
type textarea "go('left', 2)"
click at [1079, 516] on button at bounding box center [1231, 518] width 634 height 21
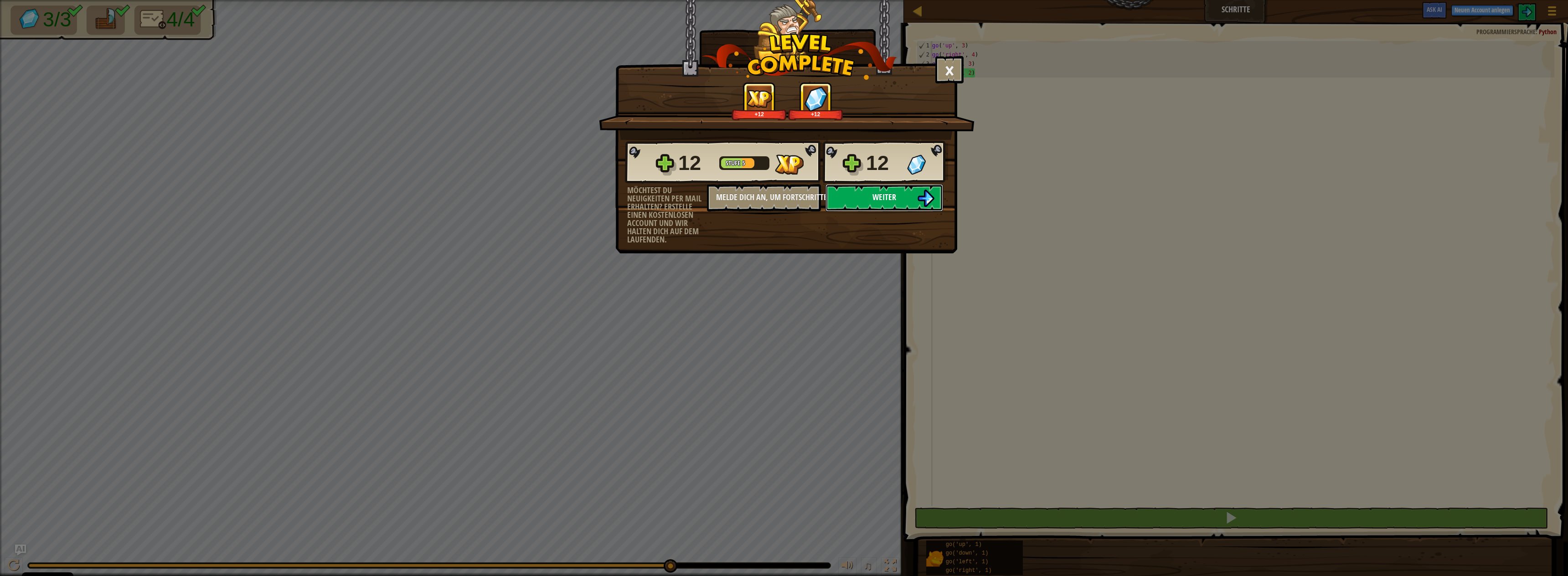
click at [910, 202] on button "Weiter" at bounding box center [884, 198] width 117 height 27
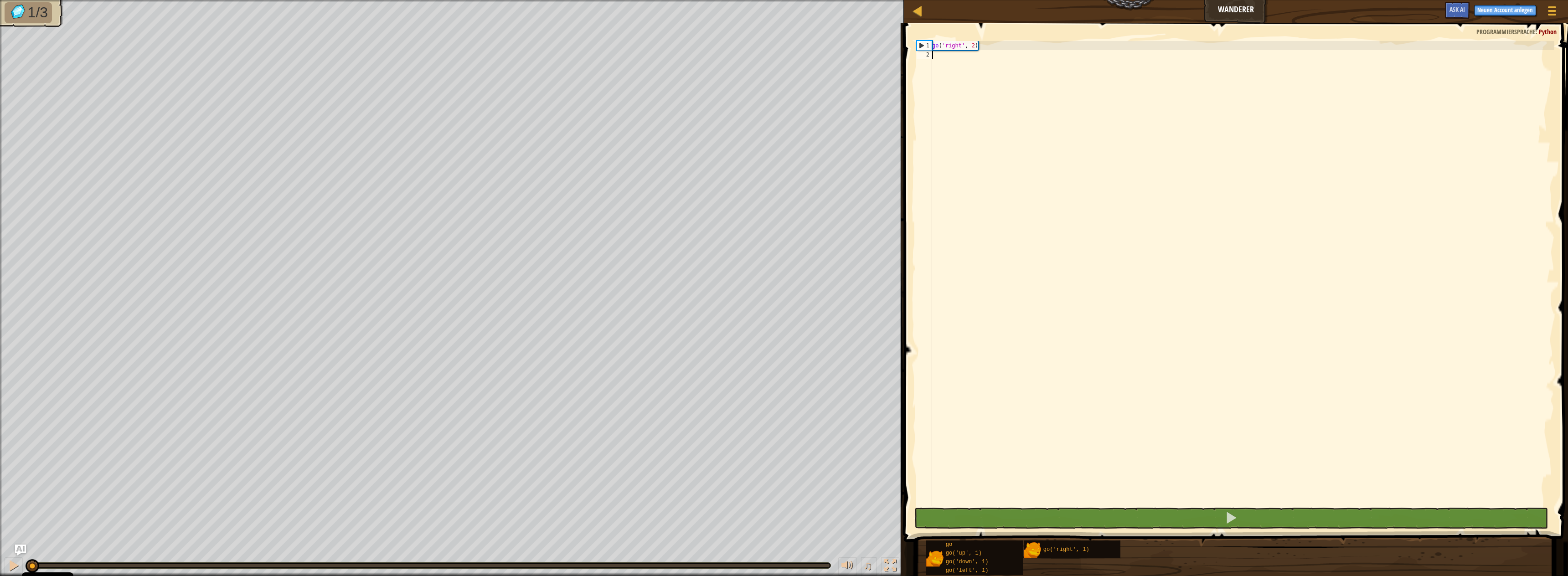
scroll to position [4, 0]
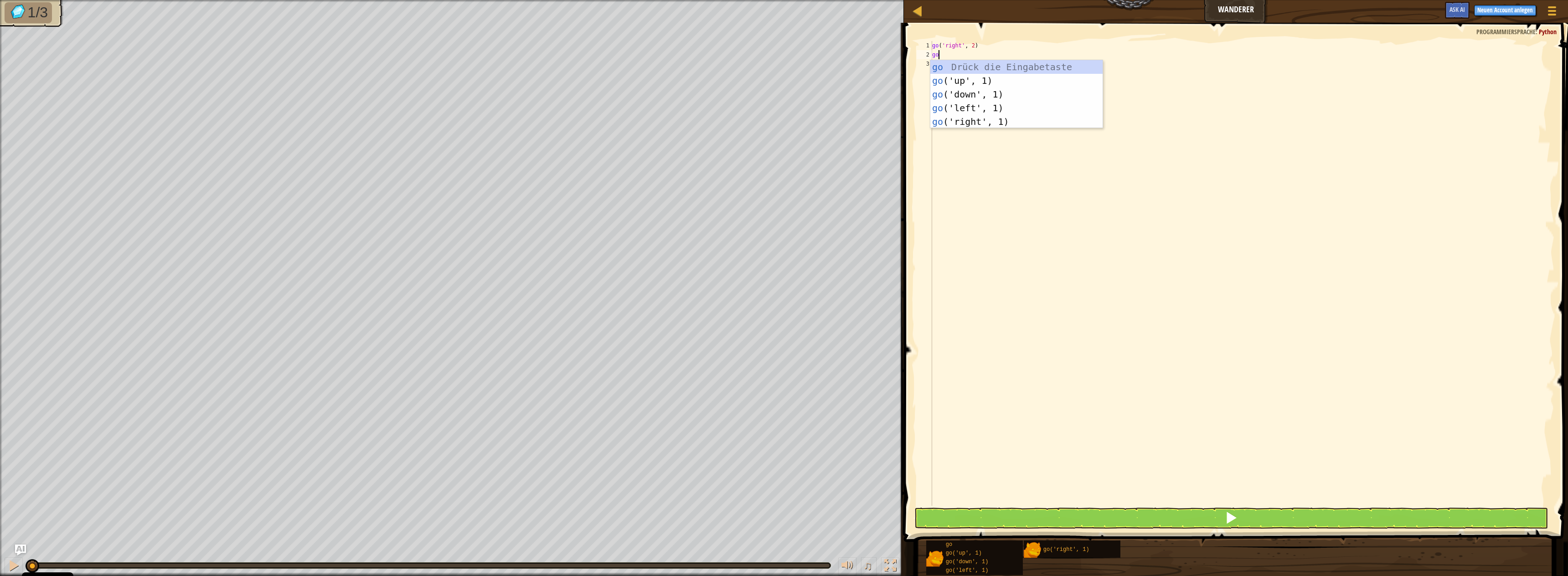
type textarea "gou"
type textarea "gor"
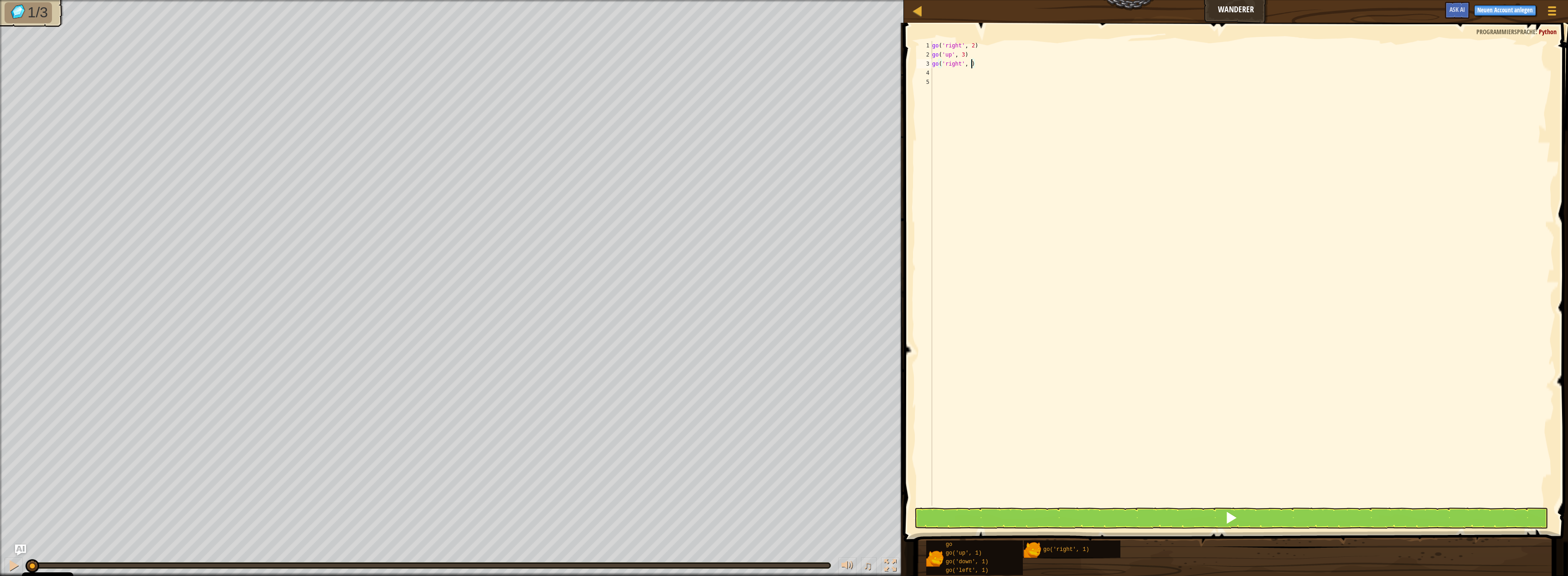
scroll to position [4, 3]
type textarea "go('right', 2)"
click at [1086, 511] on button at bounding box center [1231, 518] width 634 height 21
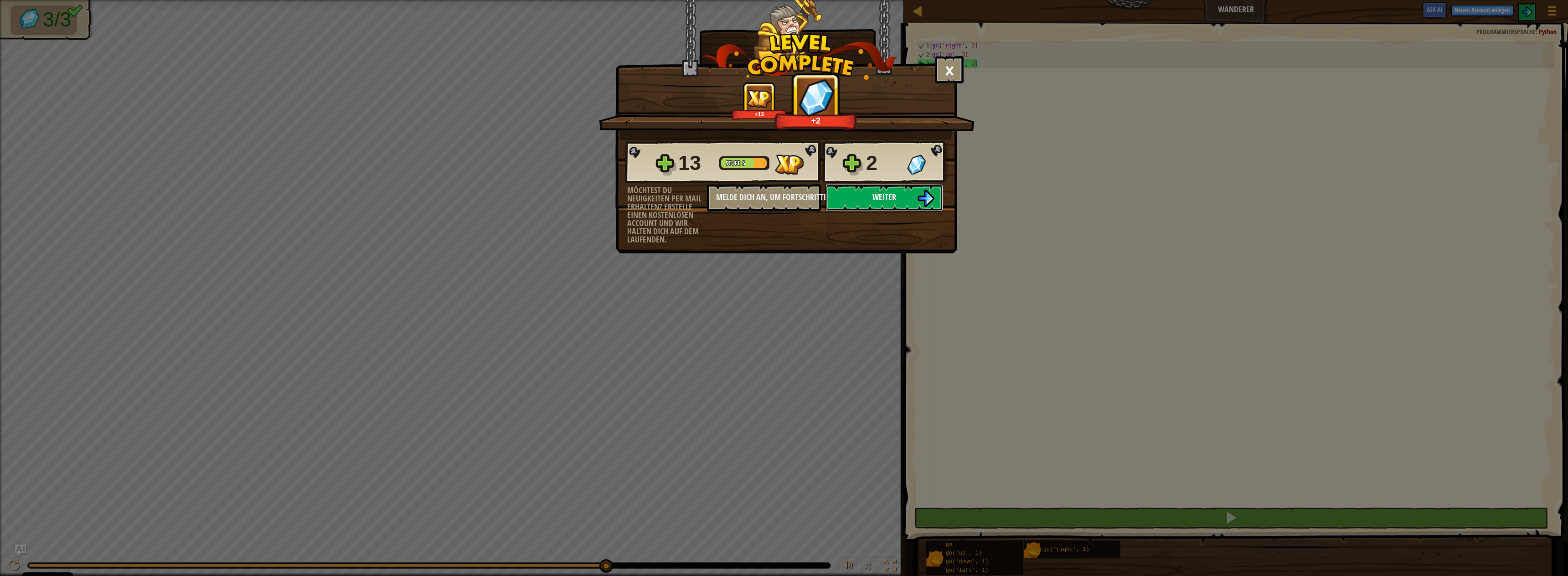
click at [941, 196] on button "Weiter" at bounding box center [884, 198] width 117 height 27
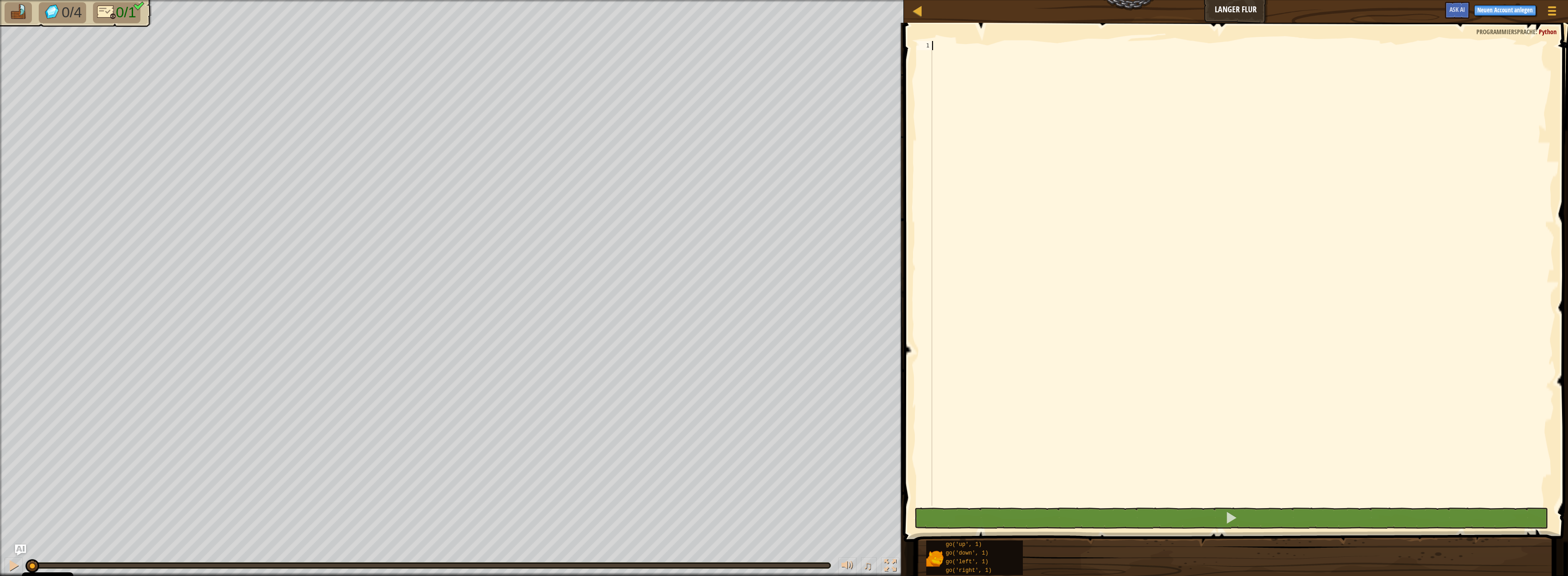
click at [1105, 79] on div at bounding box center [1242, 282] width 624 height 483
click at [1038, 144] on div at bounding box center [1242, 282] width 624 height 483
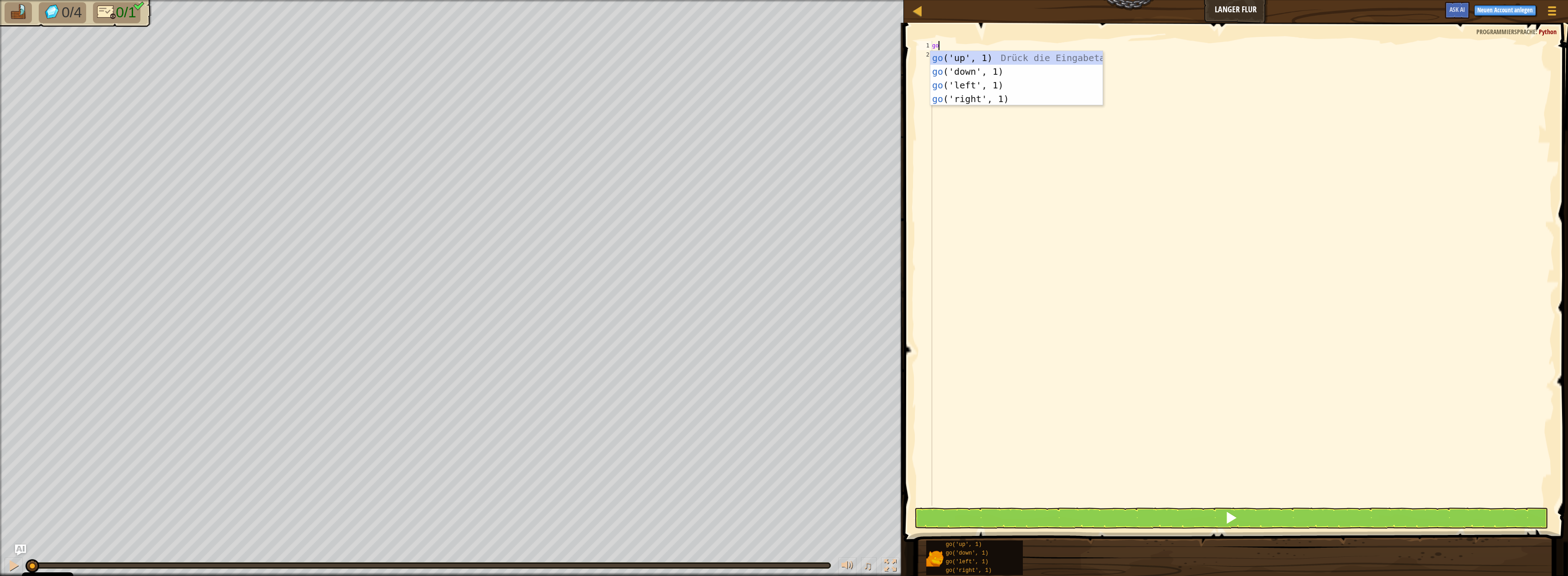
type textarea "gor"
type textarea "go('right', 5)"
click at [1200, 527] on button at bounding box center [1231, 518] width 634 height 21
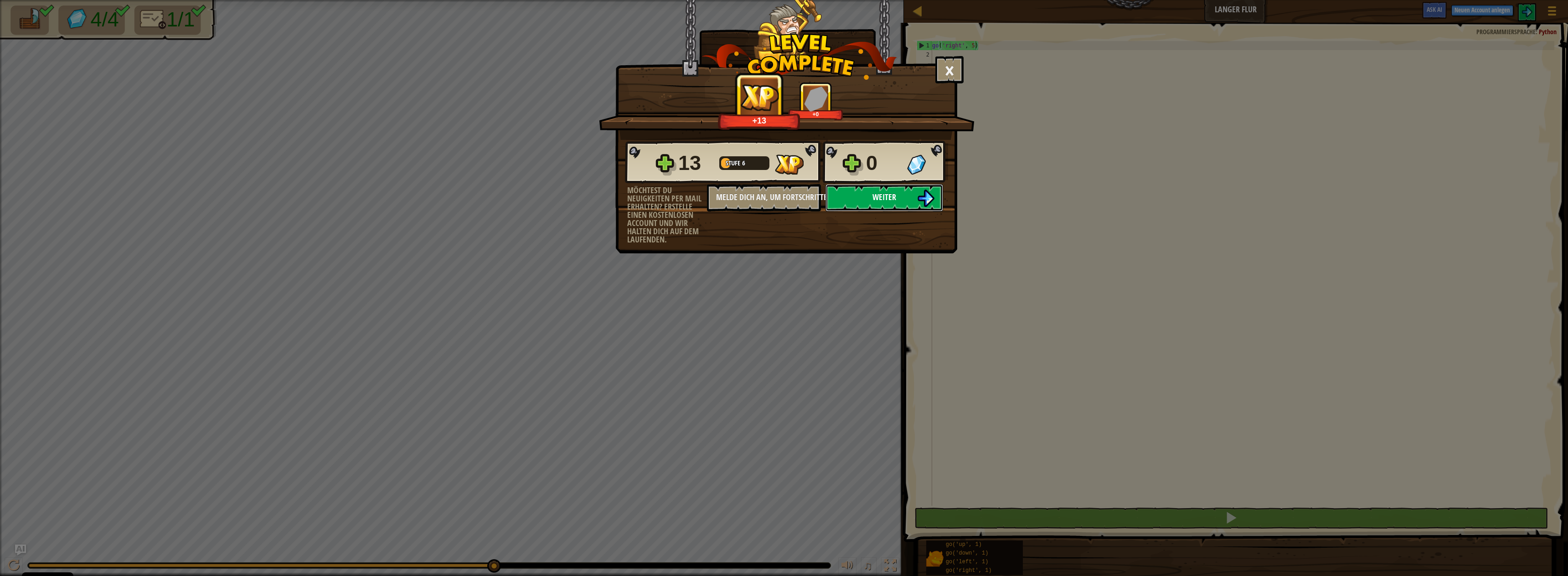
click at [867, 199] on button "Weiter" at bounding box center [884, 198] width 117 height 27
